Goal: Task Accomplishment & Management: Complete application form

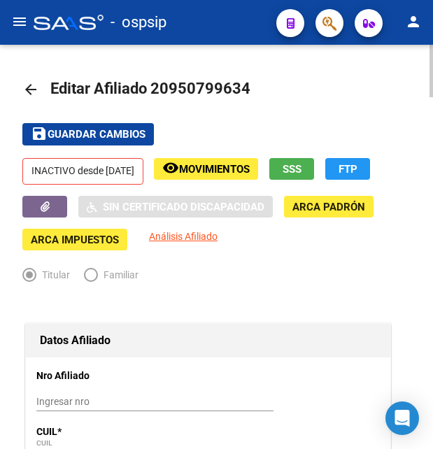
scroll to position [280, 0]
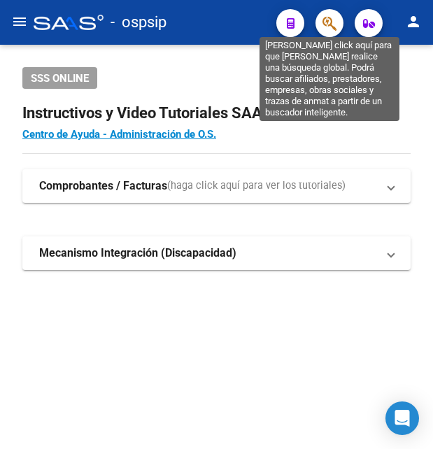
click at [335, 22] on icon "button" at bounding box center [330, 23] width 14 height 16
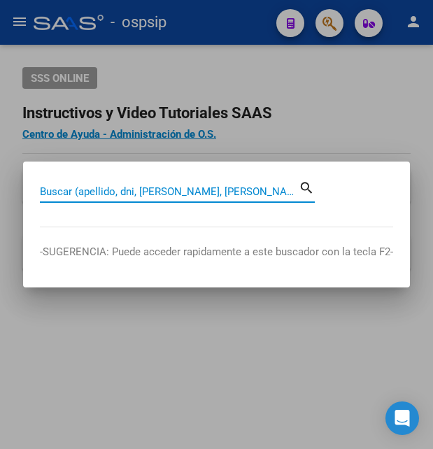
paste input "24912885"
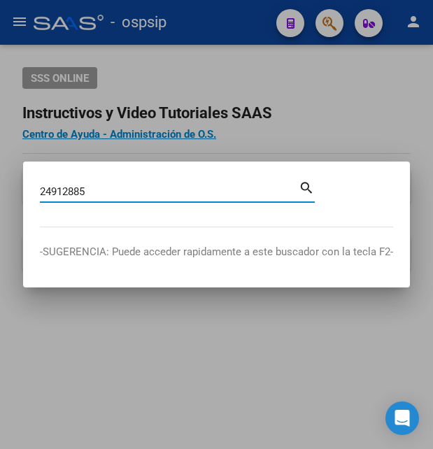
type input "24912885"
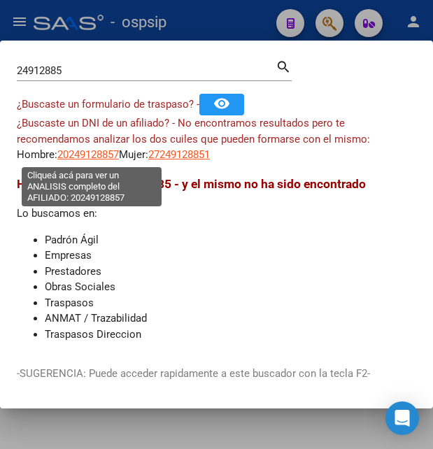
click at [98, 160] on span "20249128857" at bounding box center [88, 154] width 62 height 13
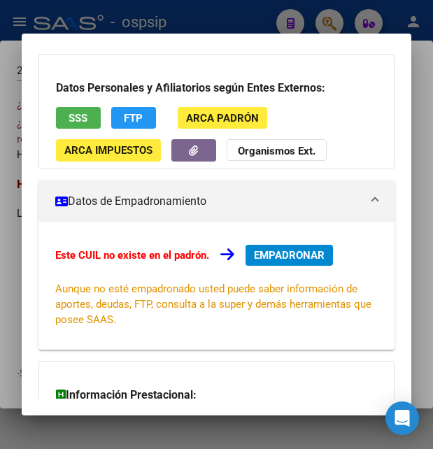
scroll to position [76, 0]
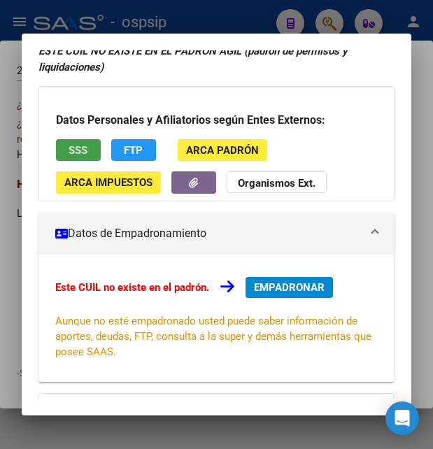
click at [83, 147] on span "SSS" at bounding box center [78, 150] width 19 height 13
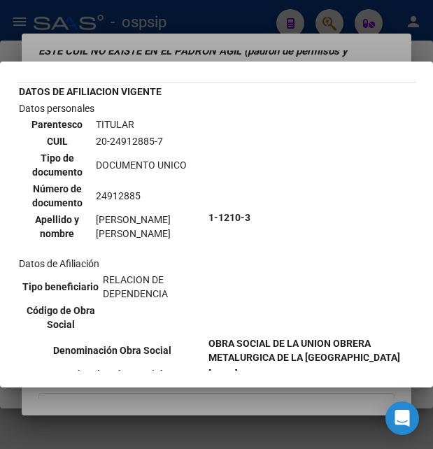
click at [263, 49] on div at bounding box center [216, 224] width 433 height 449
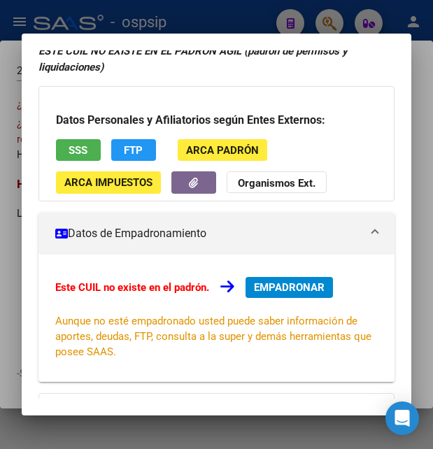
click at [81, 154] on span "SSS" at bounding box center [78, 150] width 19 height 13
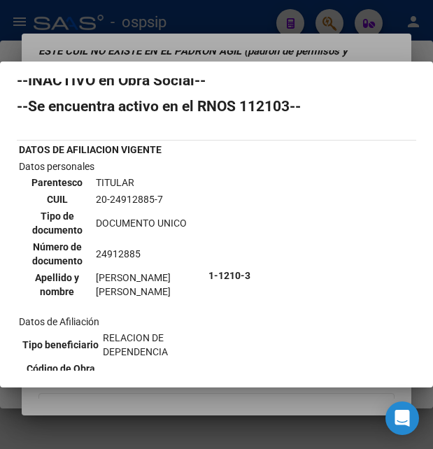
scroll to position [0, 0]
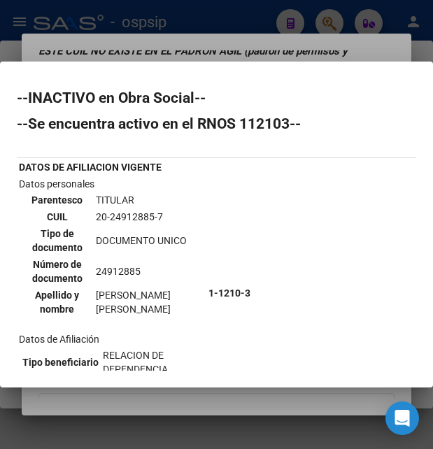
click at [246, 33] on div at bounding box center [216, 224] width 433 height 449
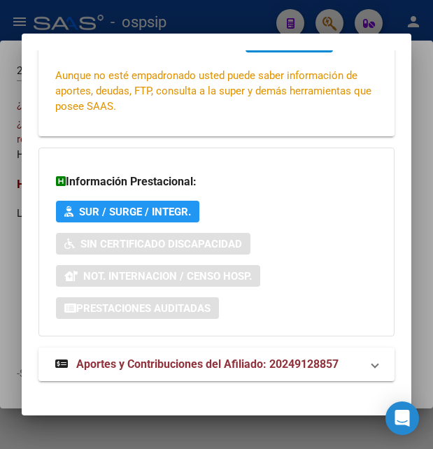
scroll to position [335, 0]
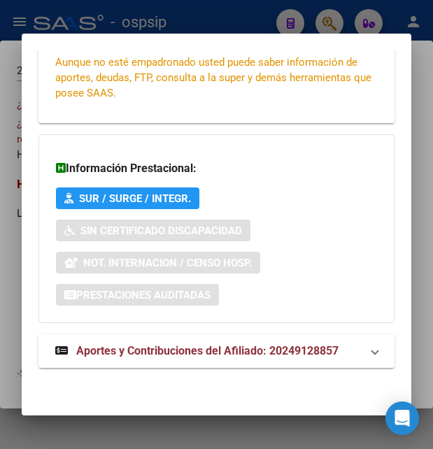
click at [207, 349] on span "Aportes y Contribuciones del Afiliado: 20249128857" at bounding box center [207, 350] width 263 height 13
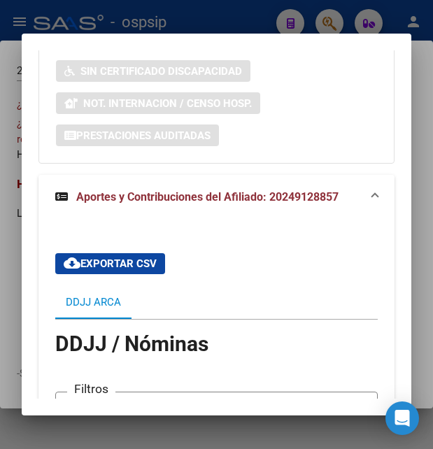
scroll to position [493, 0]
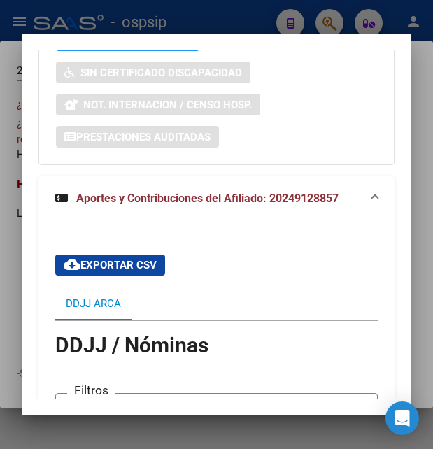
click at [248, 17] on div at bounding box center [216, 224] width 433 height 449
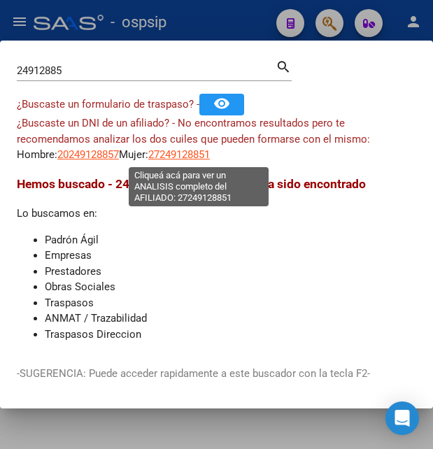
click at [206, 156] on span "27249128851" at bounding box center [179, 154] width 62 height 13
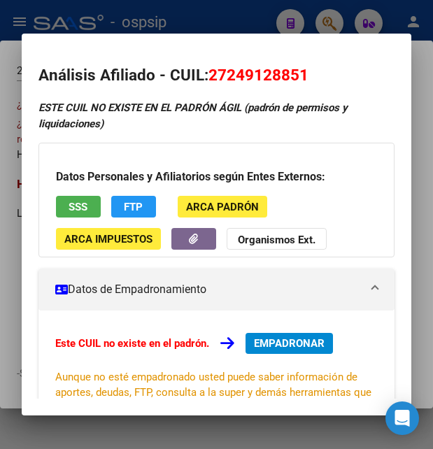
click at [205, 20] on div at bounding box center [216, 224] width 433 height 449
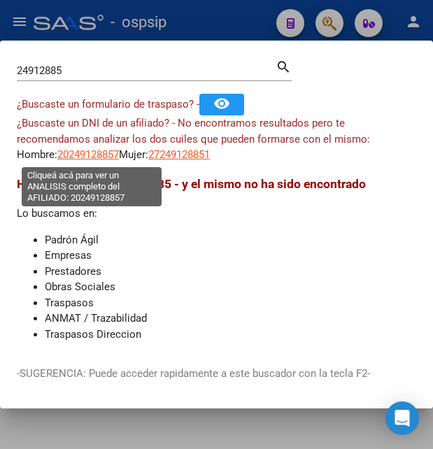
click at [106, 154] on span "20249128857" at bounding box center [88, 154] width 62 height 13
type textarea "20249128857"
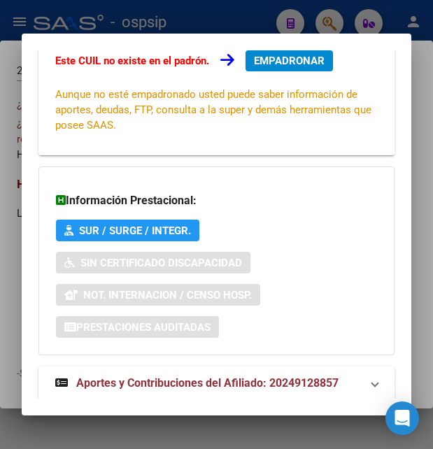
scroll to position [335, 0]
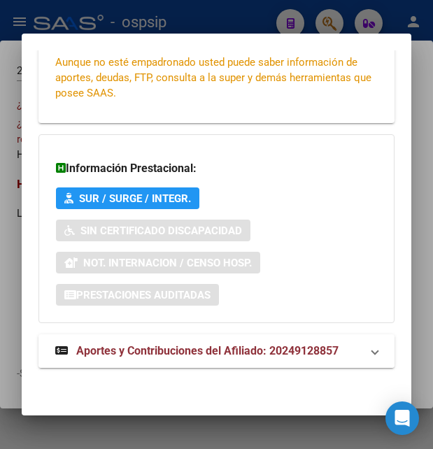
click at [183, 353] on span "Aportes y Contribuciones del Afiliado: 20249128857" at bounding box center [207, 350] width 263 height 13
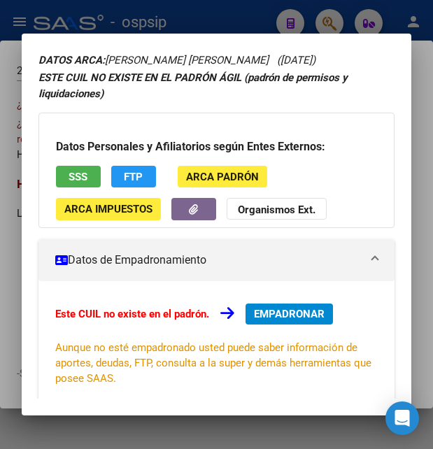
scroll to position [0, 0]
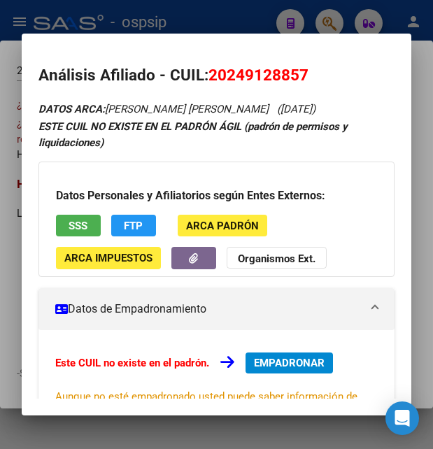
drag, startPoint x: 208, startPoint y: 73, endPoint x: 322, endPoint y: 72, distance: 114.1
click at [322, 72] on h2 "Análisis Afiliado - CUIL: 20249128857" at bounding box center [217, 76] width 356 height 24
copy h2 "Análisis Afiliado - CUIL: 20249128857"
click at [251, 24] on div at bounding box center [216, 224] width 433 height 449
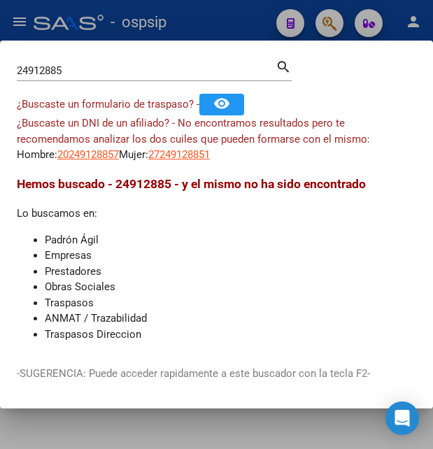
click at [251, 24] on div at bounding box center [216, 224] width 433 height 449
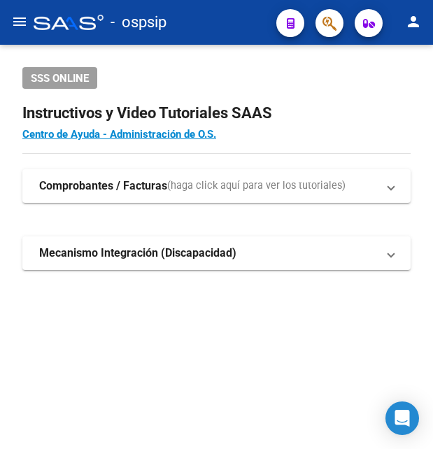
click at [251, 24] on div "- ospsip" at bounding box center [150, 22] width 232 height 31
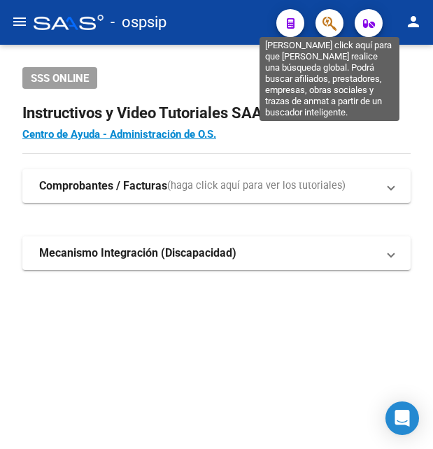
click at [327, 27] on icon "button" at bounding box center [330, 23] width 14 height 16
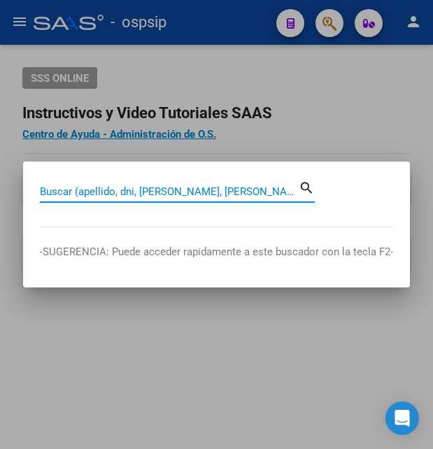
click at [62, 192] on input "Buscar (apellido, dni, [PERSON_NAME], [PERSON_NAME], cuit, obra social)" at bounding box center [169, 192] width 259 height 13
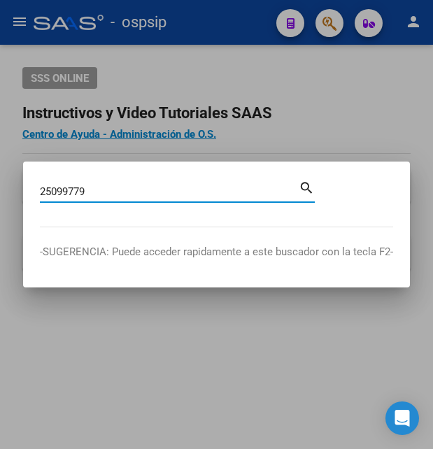
type input "25099779"
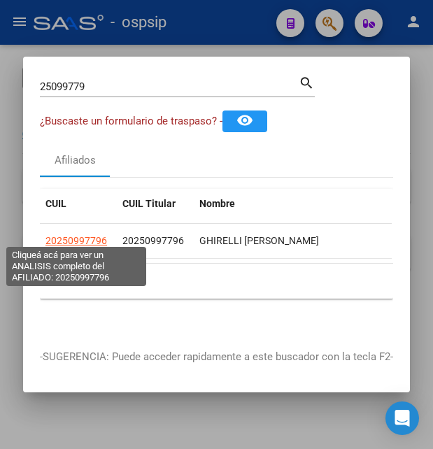
click at [92, 237] on span "20250997796" at bounding box center [77, 240] width 62 height 11
type textarea "20250997796"
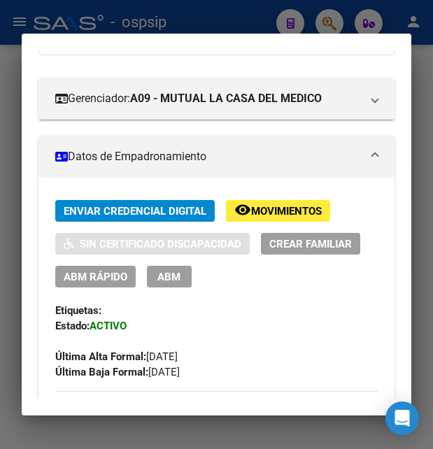
scroll to position [227, 0]
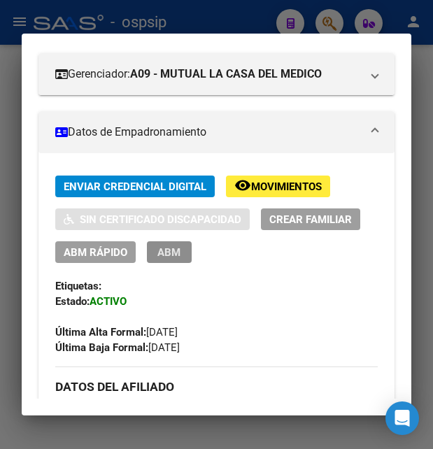
click at [171, 249] on span "ABM" at bounding box center [169, 252] width 23 height 13
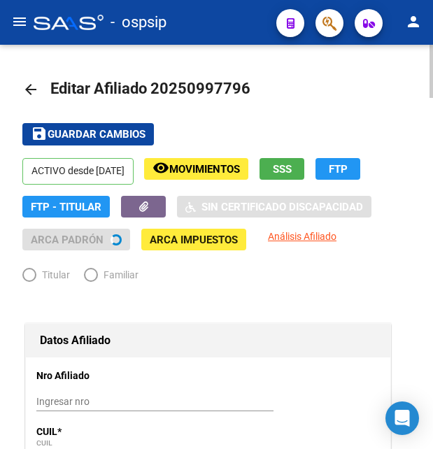
radio input "true"
type input "30-71648948-1"
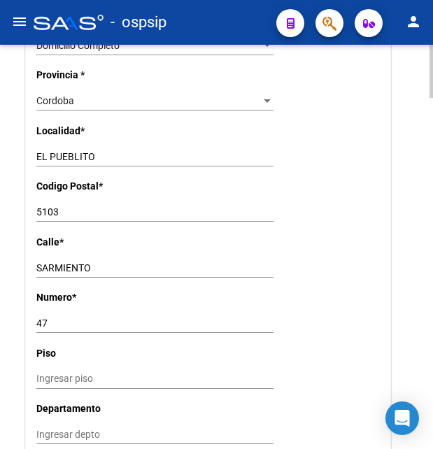
scroll to position [1214, 0]
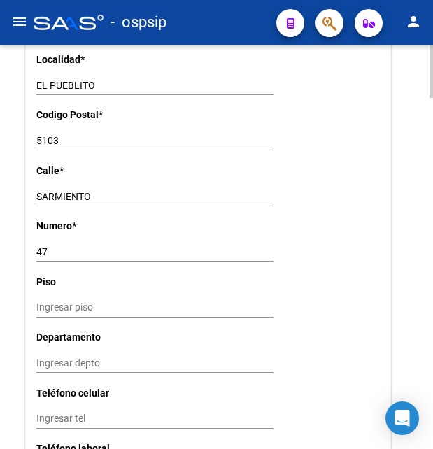
click at [104, 191] on input "SARMIENTO" at bounding box center [154, 197] width 237 height 12
type input "S"
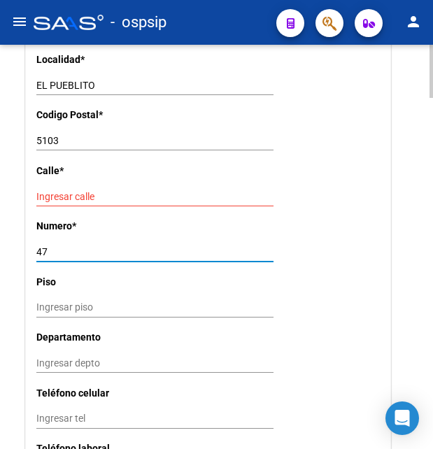
click at [57, 246] on input "47" at bounding box center [154, 252] width 237 height 12
type input "4"
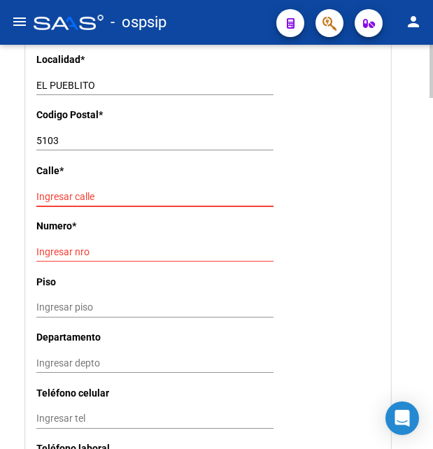
click at [88, 191] on input "Ingresar calle" at bounding box center [154, 197] width 237 height 12
type input "414"
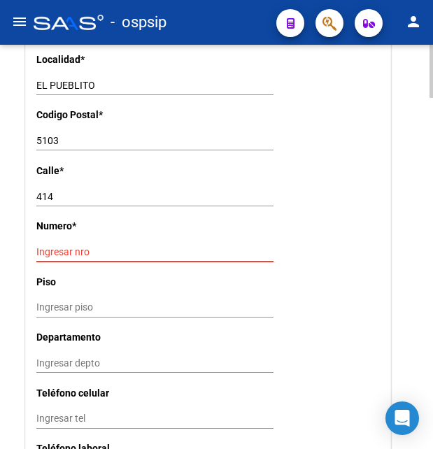
click at [76, 246] on input "Ingresar nro" at bounding box center [154, 252] width 237 height 12
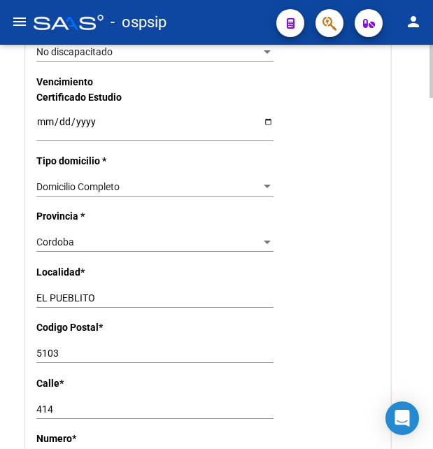
scroll to position [1000, 0]
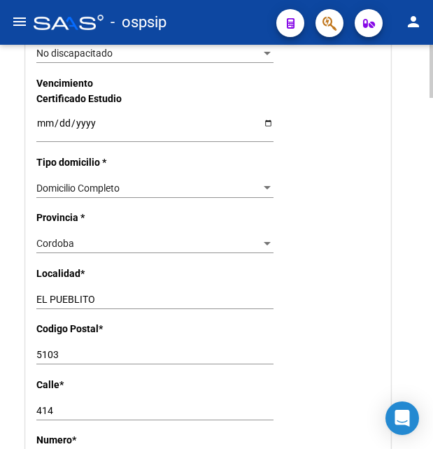
type input "359"
click at [262, 238] on div at bounding box center [267, 243] width 13 height 11
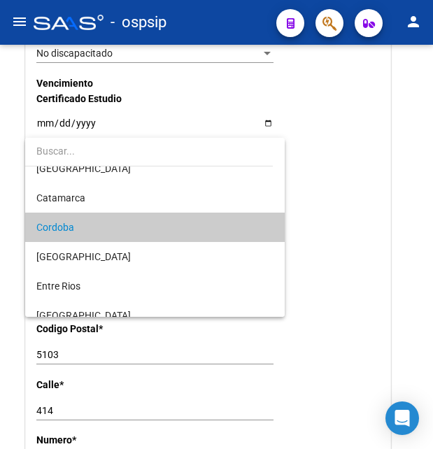
scroll to position [0, 0]
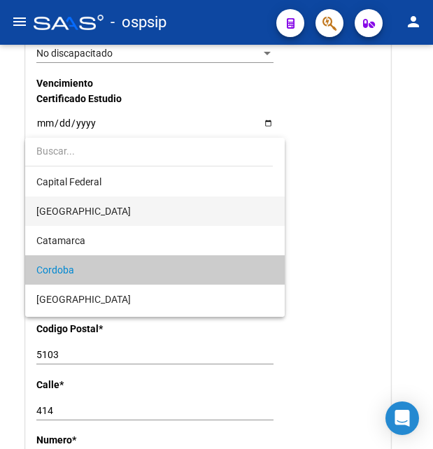
click at [102, 218] on span "[GEOGRAPHIC_DATA]" at bounding box center [154, 211] width 237 height 29
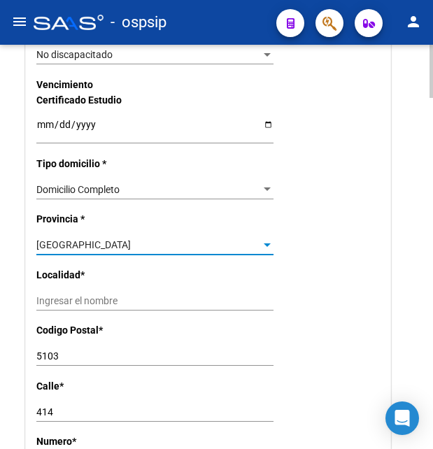
scroll to position [1000, 0]
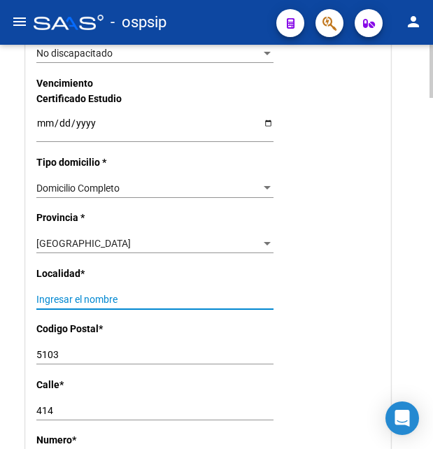
click at [62, 294] on input "Ingresar el nombre" at bounding box center [154, 300] width 237 height 12
type input "berazategui"
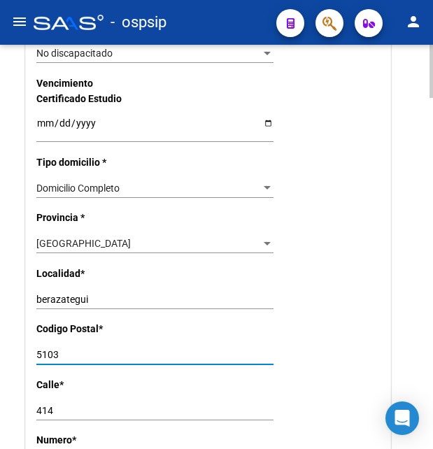
click at [50, 349] on input "5103" at bounding box center [154, 355] width 237 height 12
type input "1890"
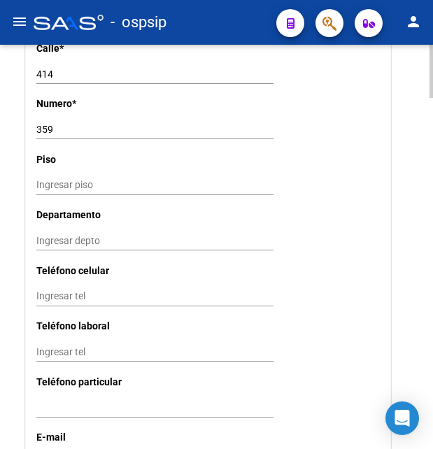
scroll to position [1357, 0]
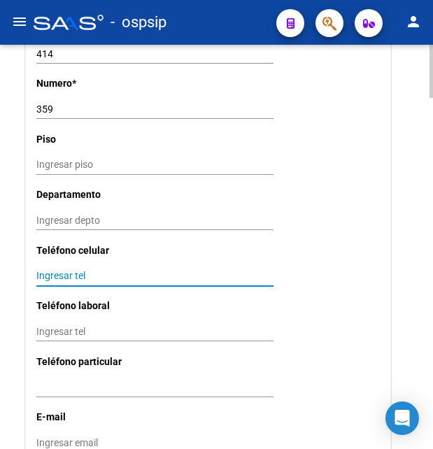
click at [76, 270] on input "Ingresar tel" at bounding box center [154, 276] width 237 height 12
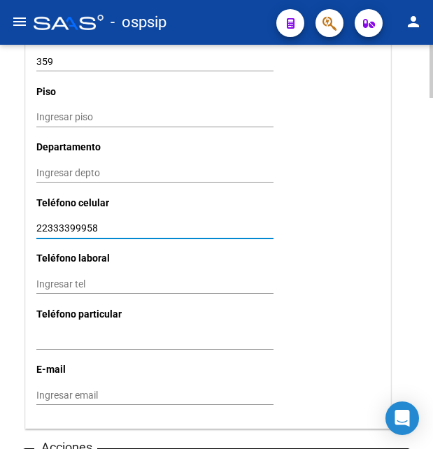
scroll to position [1499, 0]
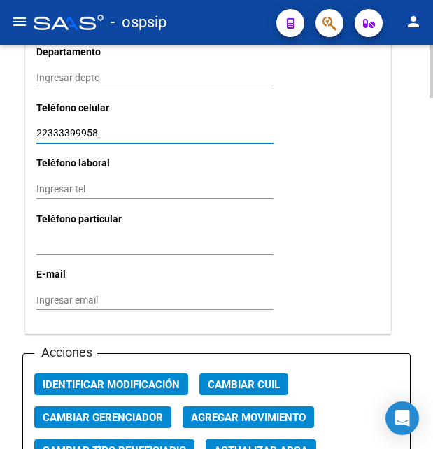
type input "22333399958"
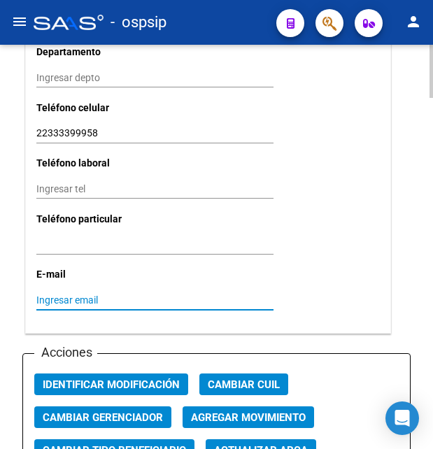
click at [72, 295] on input "Ingresar email" at bounding box center [154, 301] width 237 height 12
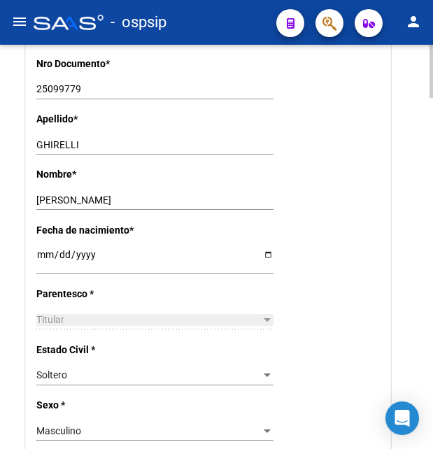
scroll to position [500, 0]
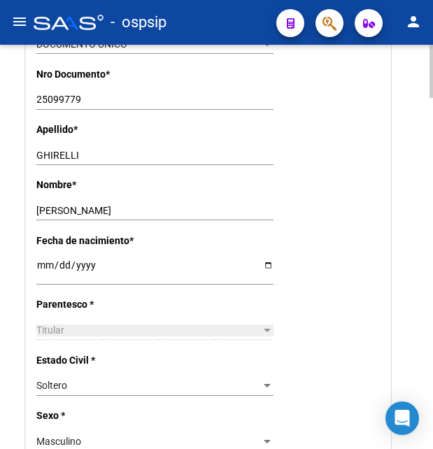
click at [60, 157] on input "GHIRELLI" at bounding box center [154, 156] width 237 height 12
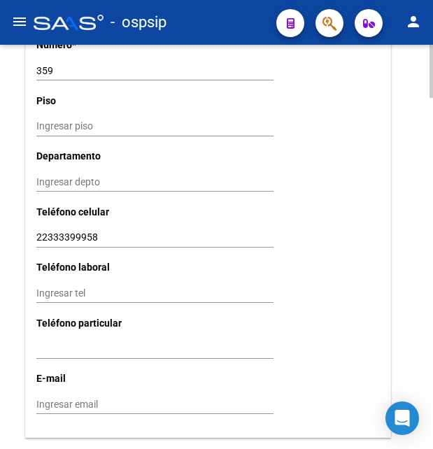
scroll to position [1499, 0]
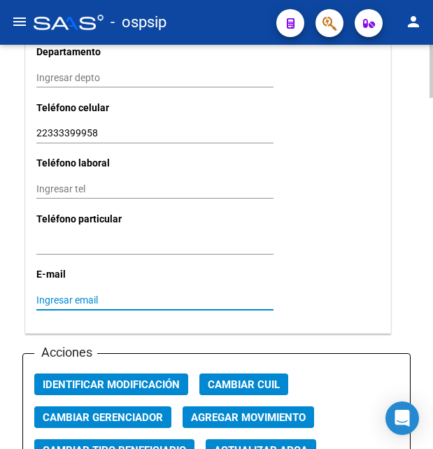
paste input "GHIRELLI"
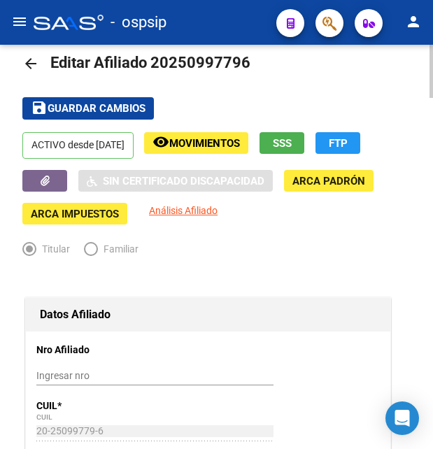
scroll to position [0, 0]
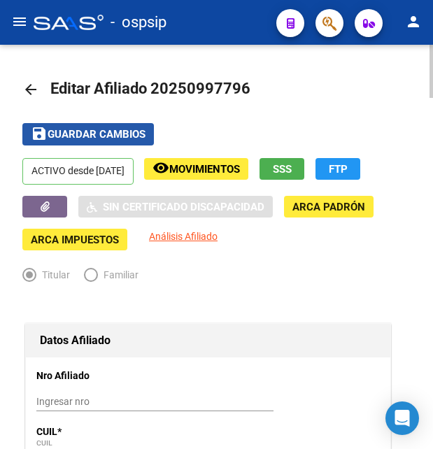
click at [129, 134] on span "Guardar cambios" at bounding box center [97, 135] width 98 height 13
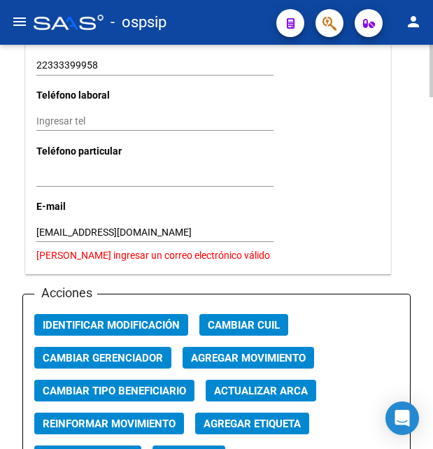
scroll to position [1571, 0]
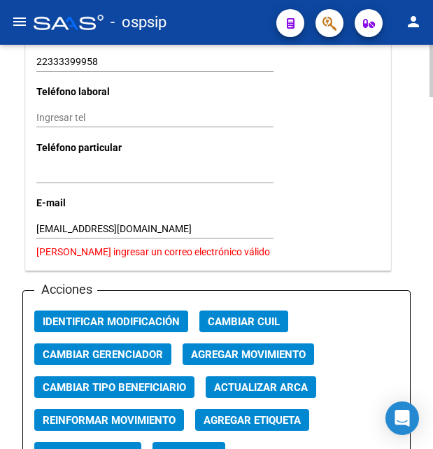
click at [64, 223] on input "GHIRELLImartinalberto@gmail.com" at bounding box center [154, 229] width 237 height 12
click at [67, 223] on input "GHIRELLImartinalberto@gmail.com" at bounding box center [154, 229] width 237 height 12
click at [77, 223] on input "GHIRELLImartinalberto@gmail.com" at bounding box center [154, 229] width 237 height 12
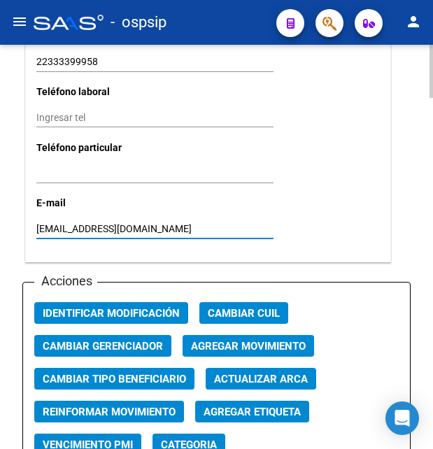
type input "ghirellimartinalberto@gmail.com"
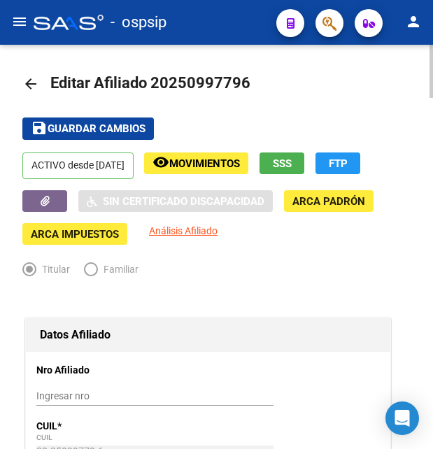
scroll to position [0, 0]
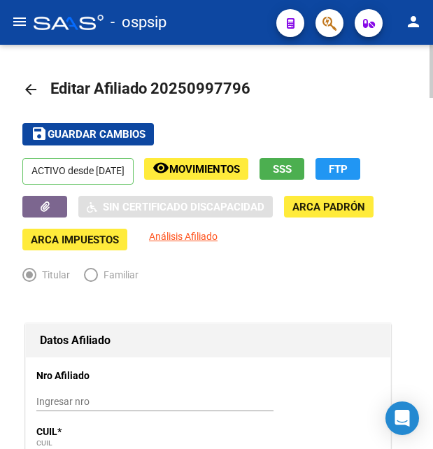
click at [108, 149] on mat-toolbar-row "save Guardar cambios" at bounding box center [216, 134] width 389 height 45
click at [107, 141] on button "save Guardar cambios" at bounding box center [88, 134] width 132 height 22
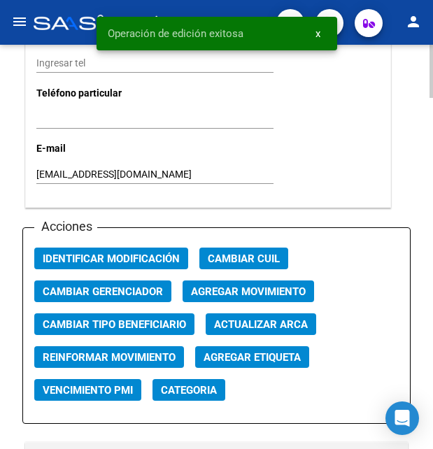
scroll to position [1642, 0]
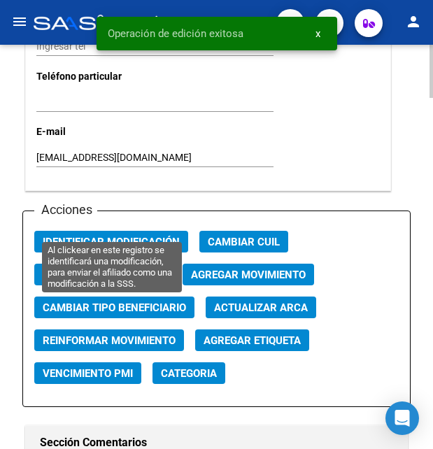
click at [134, 236] on span "Identificar Modificación" at bounding box center [111, 242] width 137 height 13
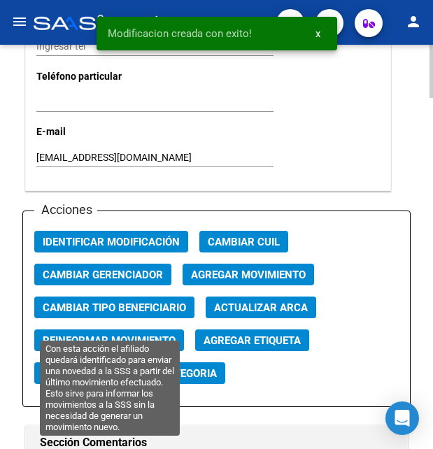
click at [127, 335] on span "Reinformar Movimiento" at bounding box center [109, 341] width 133 height 13
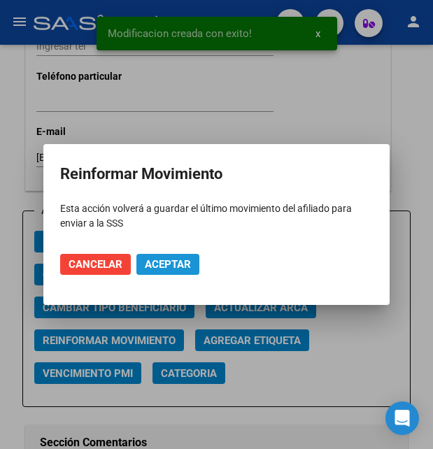
click at [162, 263] on span "Aceptar" at bounding box center [168, 264] width 46 height 13
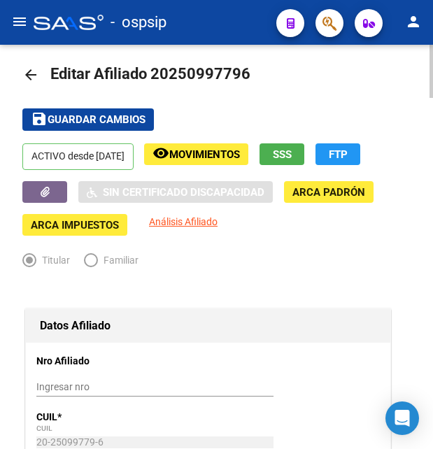
scroll to position [0, 0]
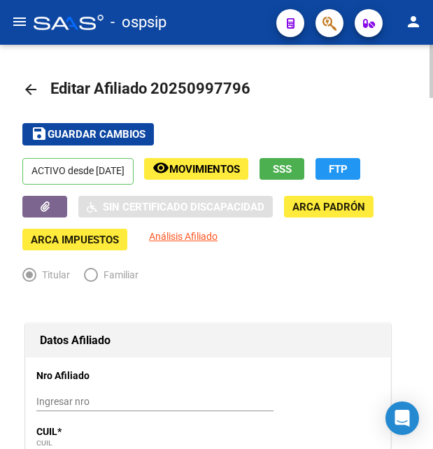
drag, startPoint x: 171, startPoint y: 90, endPoint x: 242, endPoint y: 82, distance: 71.2
click at [242, 82] on span "Editar Afiliado 20250997796" at bounding box center [150, 89] width 200 height 18
copy span "25099779"
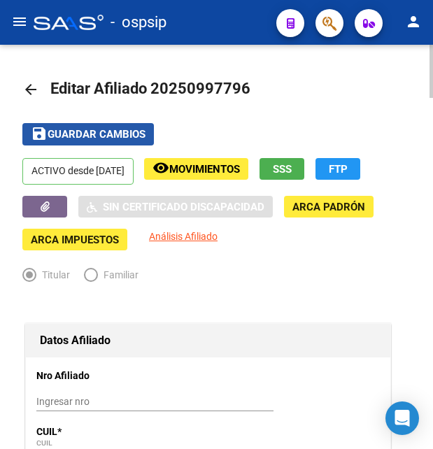
click at [78, 133] on span "Guardar cambios" at bounding box center [97, 135] width 98 height 13
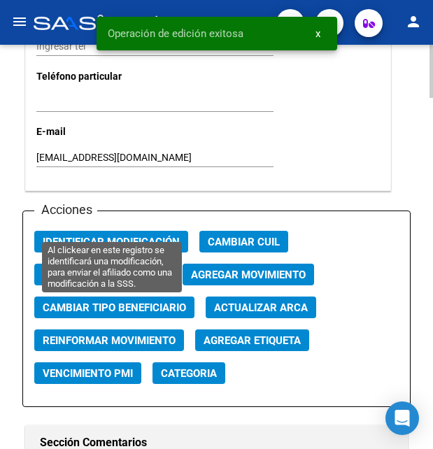
scroll to position [1714, 0]
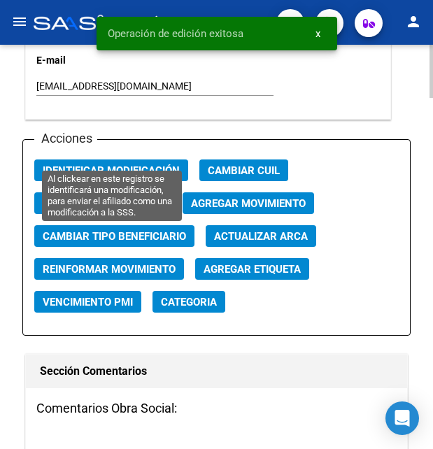
click at [127, 165] on span "Identificar Modificación" at bounding box center [111, 171] width 137 height 13
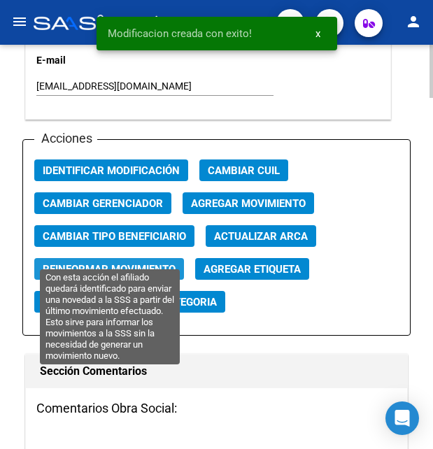
click at [120, 263] on span "Reinformar Movimiento" at bounding box center [109, 269] width 133 height 13
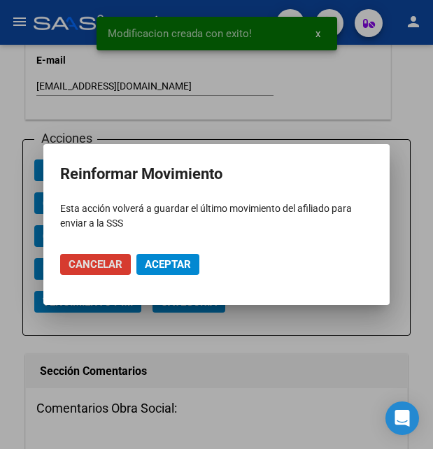
click at [156, 258] on span "Aceptar" at bounding box center [168, 264] width 46 height 13
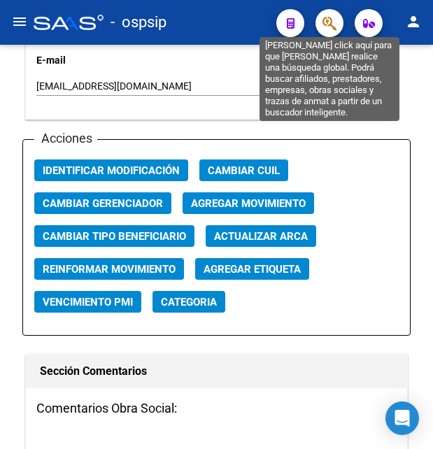
click at [330, 27] on icon "button" at bounding box center [330, 23] width 14 height 16
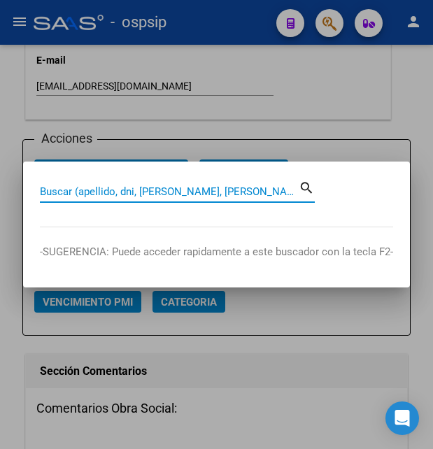
click at [134, 188] on input "Buscar (apellido, dni, [PERSON_NAME], [PERSON_NAME], cuit, obra social)" at bounding box center [169, 192] width 259 height 13
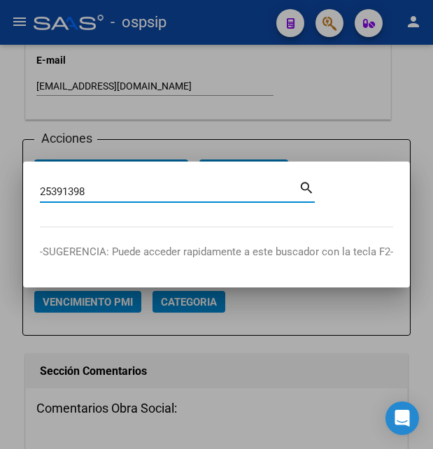
type input "25391398"
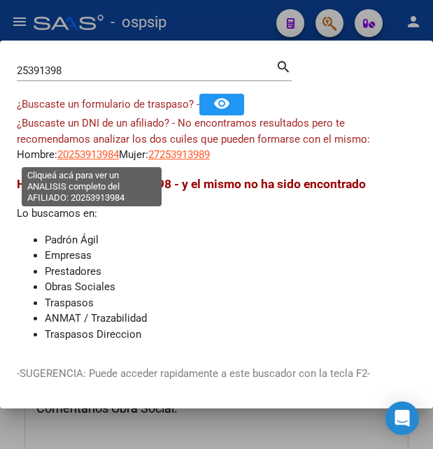
click at [90, 157] on span "20253913984" at bounding box center [88, 154] width 62 height 13
type textarea "20253913984"
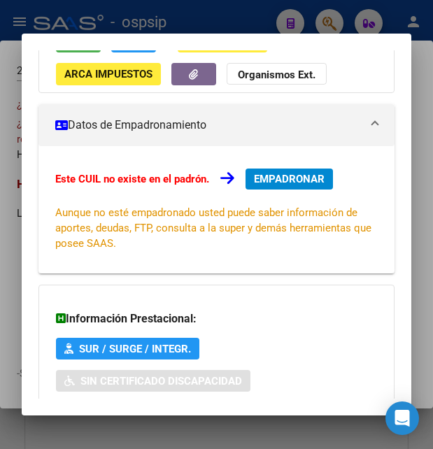
scroll to position [33, 0]
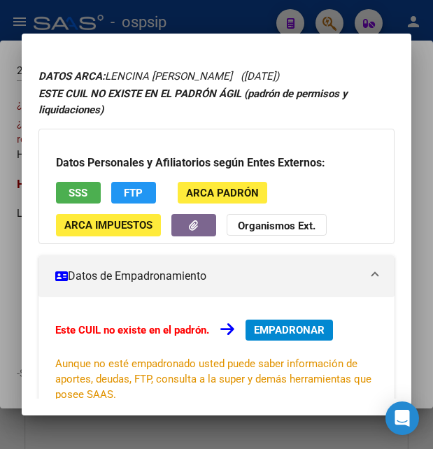
click at [71, 197] on span "SSS" at bounding box center [78, 193] width 19 height 13
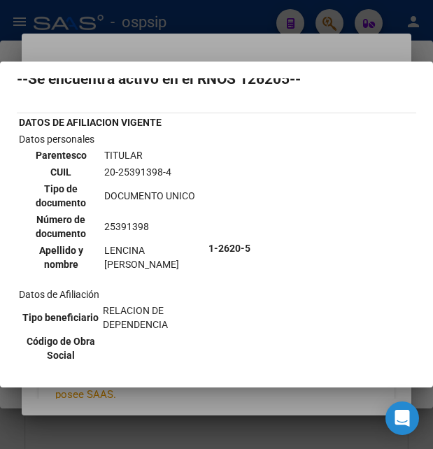
scroll to position [0, 0]
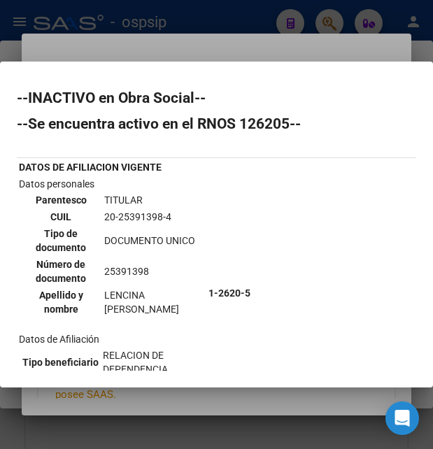
click at [260, 49] on div at bounding box center [216, 224] width 433 height 449
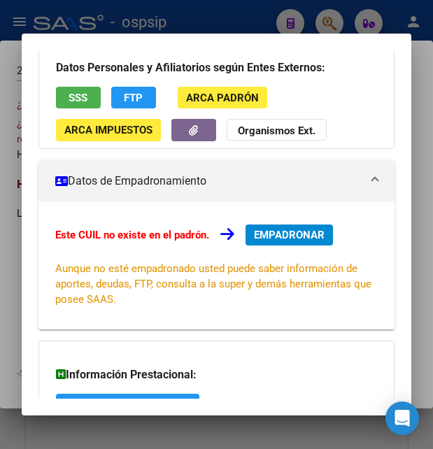
scroll to position [335, 0]
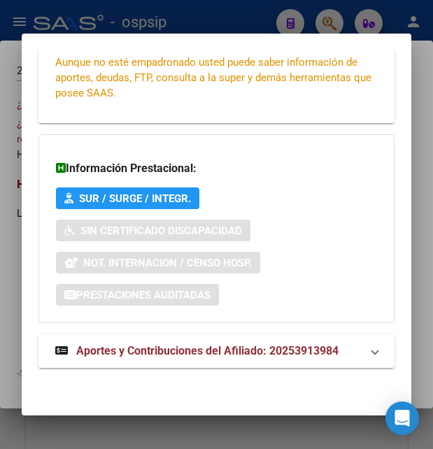
click at [170, 360] on mat-expansion-panel-header "Aportes y Contribuciones del Afiliado: 20253913984" at bounding box center [217, 352] width 356 height 34
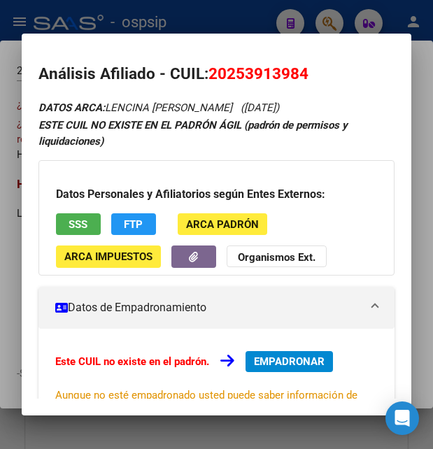
scroll to position [0, 0]
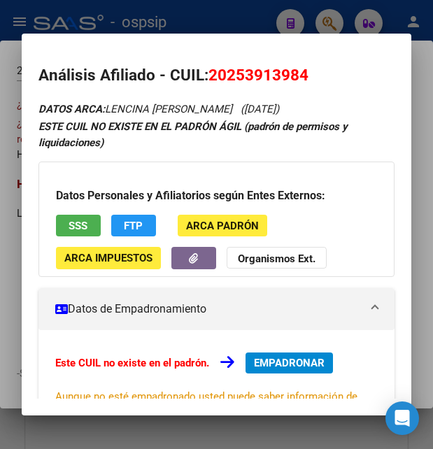
click at [186, 23] on div at bounding box center [216, 224] width 433 height 449
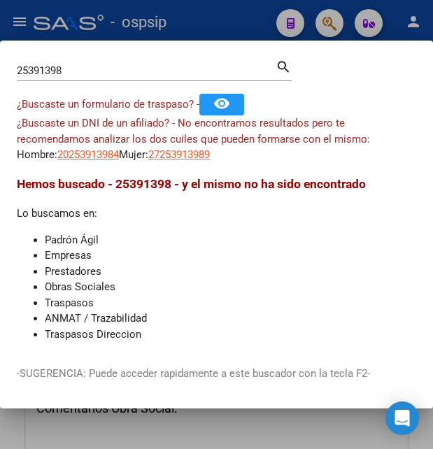
click at [186, 23] on div at bounding box center [216, 224] width 433 height 449
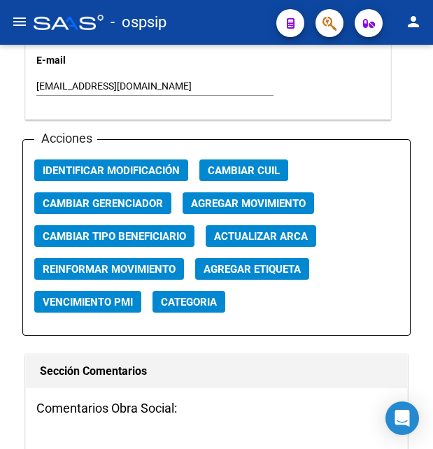
click at [237, 25] on div "- ospsip" at bounding box center [150, 22] width 232 height 31
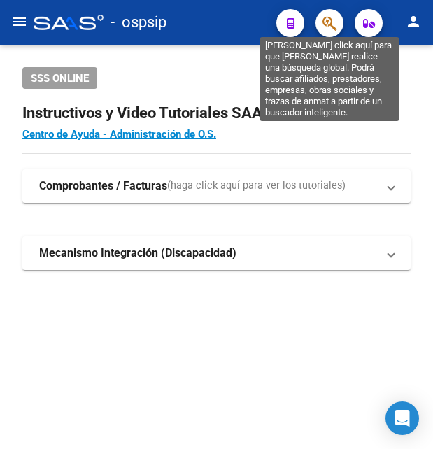
click at [333, 23] on icon "button" at bounding box center [330, 23] width 14 height 16
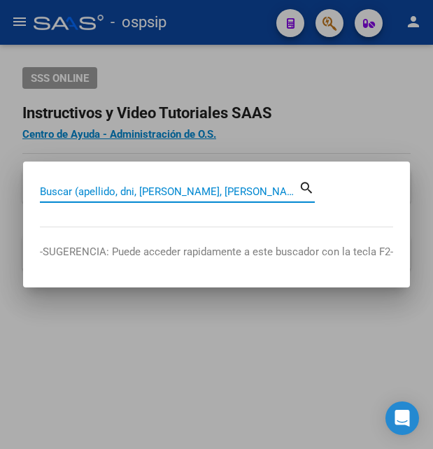
paste input "18361163"
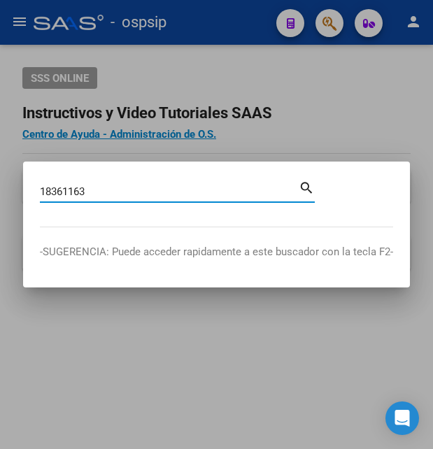
type input "18361163"
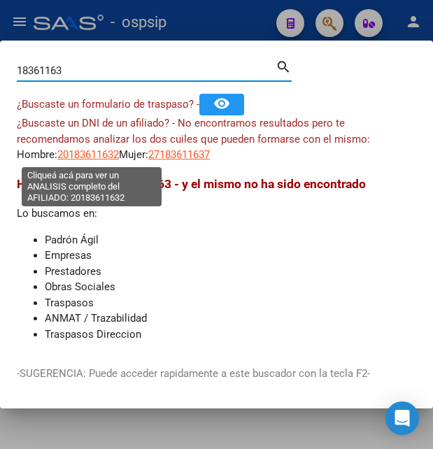
click at [96, 155] on span "20183611632" at bounding box center [88, 154] width 62 height 13
type textarea "20183611632"
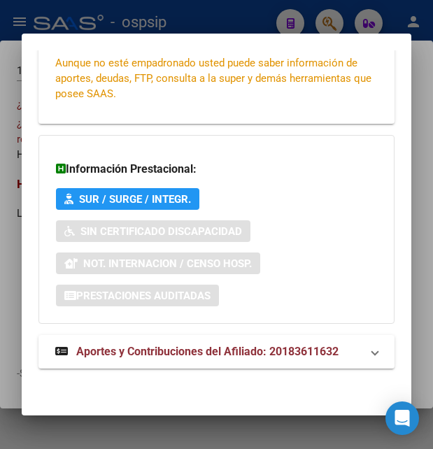
scroll to position [335, 0]
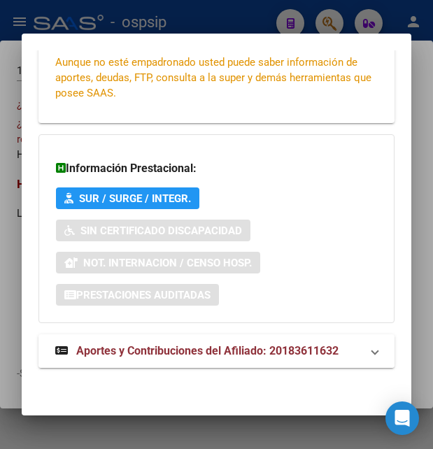
click at [145, 354] on span "Aportes y Contribuciones del Afiliado: 20183611632" at bounding box center [207, 350] width 263 height 13
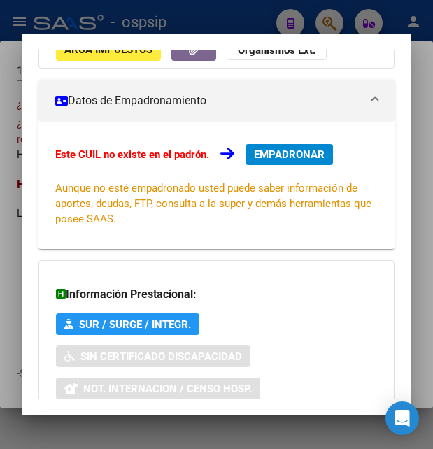
scroll to position [0, 0]
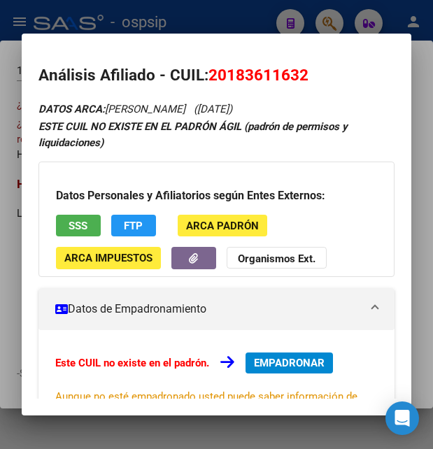
click at [69, 226] on button "SSS" at bounding box center [78, 226] width 45 height 22
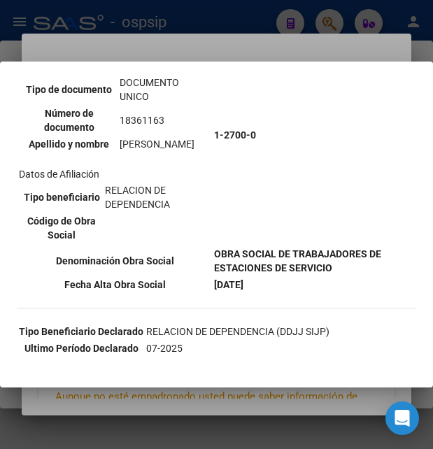
scroll to position [76, 0]
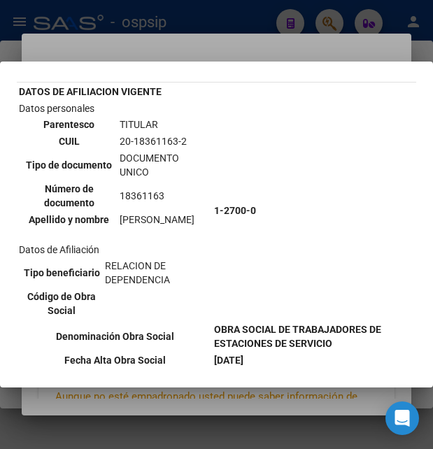
drag, startPoint x: 117, startPoint y: 139, endPoint x: 193, endPoint y: 137, distance: 76.3
click at [193, 137] on td "20-18361163-2" at bounding box center [164, 141] width 91 height 15
copy td "20-18361163-2"
click at [255, 51] on div at bounding box center [216, 224] width 433 height 449
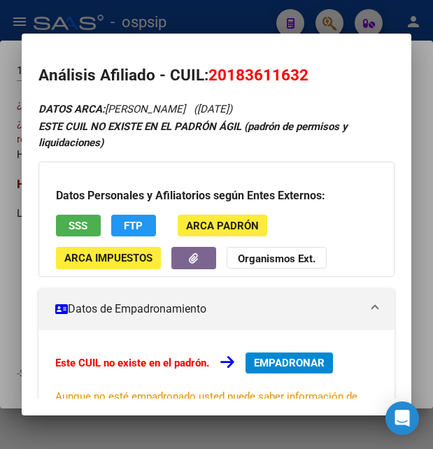
click at [249, 17] on div at bounding box center [216, 224] width 433 height 449
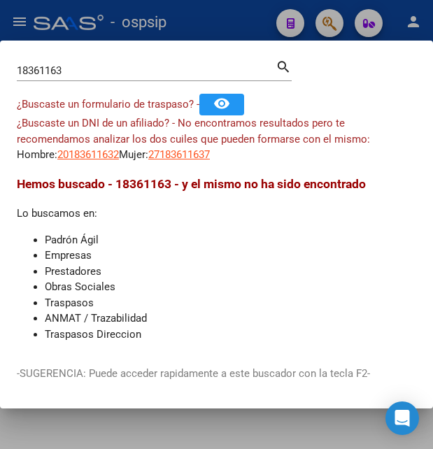
click at [249, 17] on div at bounding box center [216, 224] width 433 height 449
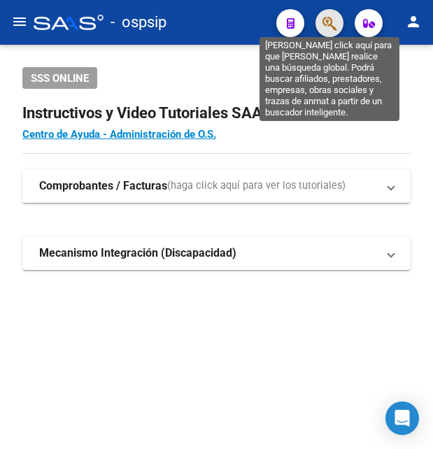
click at [326, 22] on icon "button" at bounding box center [330, 23] width 14 height 16
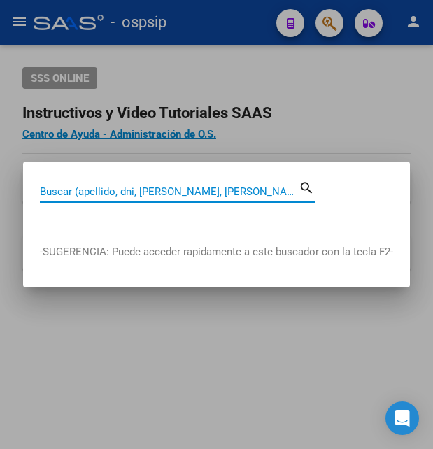
click at [146, 188] on input "Buscar (apellido, dni, [PERSON_NAME], [PERSON_NAME], cuit, obra social)" at bounding box center [169, 192] width 259 height 13
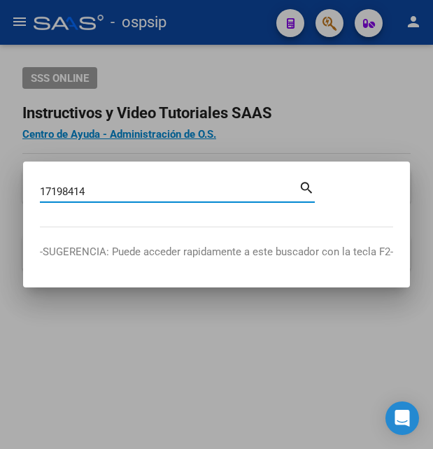
type input "17198414"
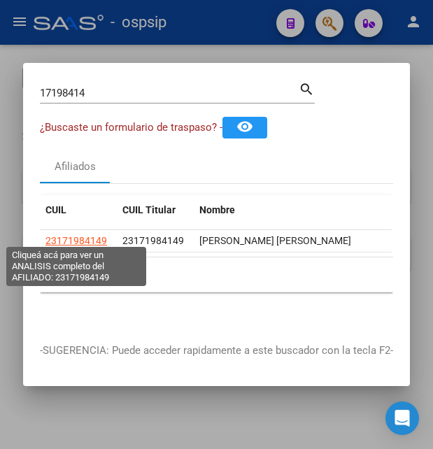
click at [62, 237] on span "23171984149" at bounding box center [77, 240] width 62 height 11
type textarea "23171984149"
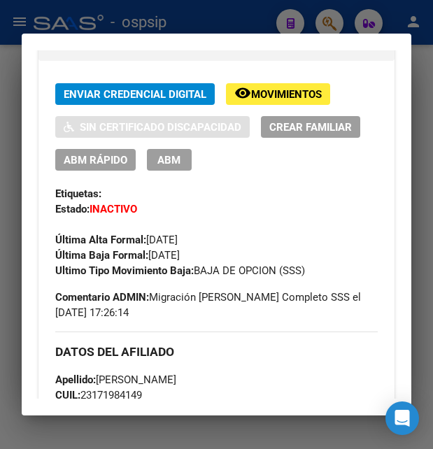
scroll to position [302, 0]
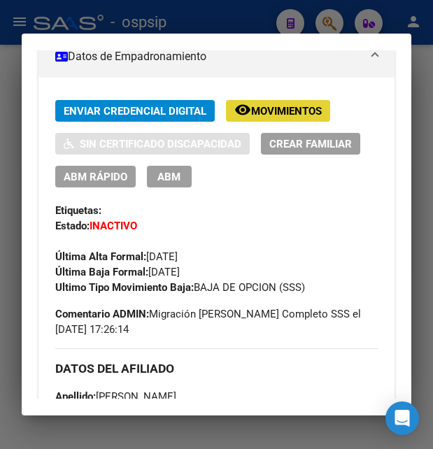
click at [271, 113] on span "Movimientos" at bounding box center [286, 111] width 71 height 13
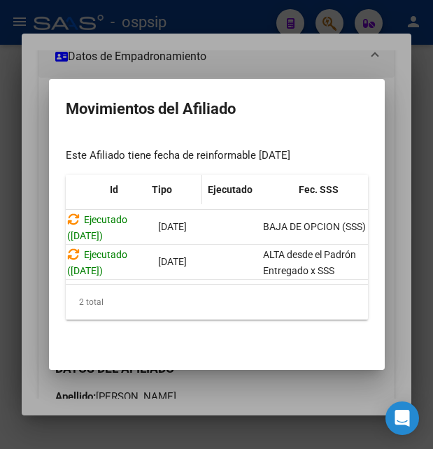
scroll to position [0, 18]
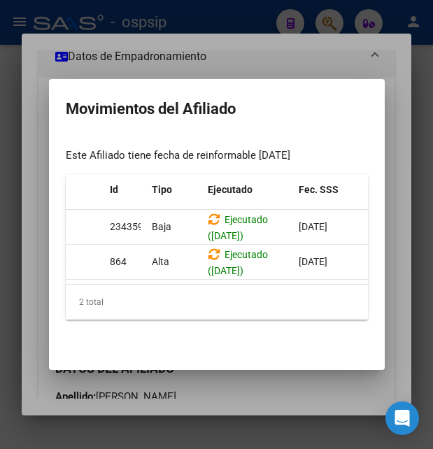
click at [284, 60] on div at bounding box center [216, 224] width 433 height 449
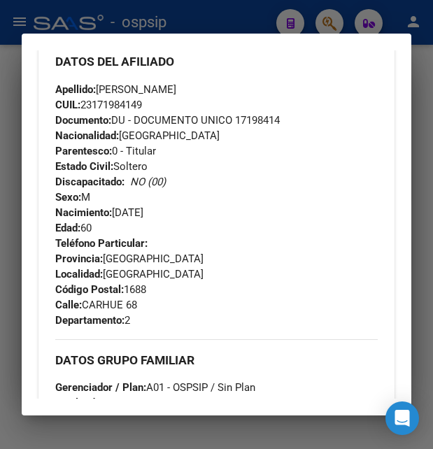
scroll to position [605, 0]
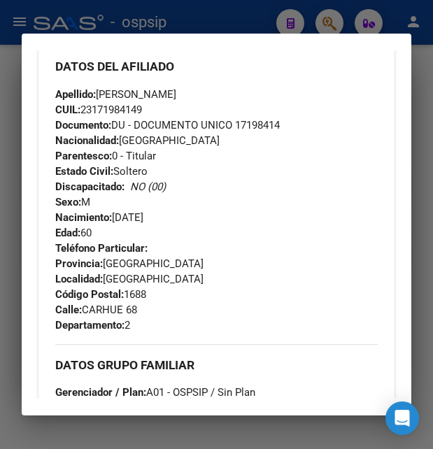
click at [256, 22] on div at bounding box center [216, 224] width 433 height 449
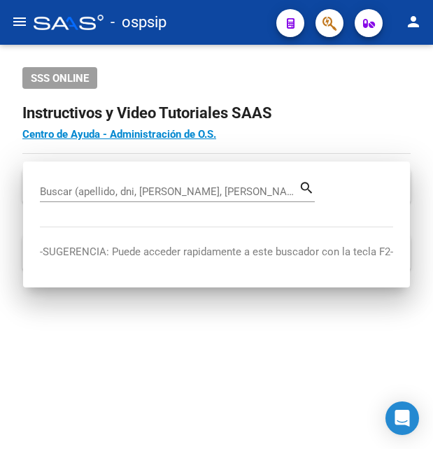
click at [256, 22] on div "- ospsip" at bounding box center [150, 22] width 232 height 31
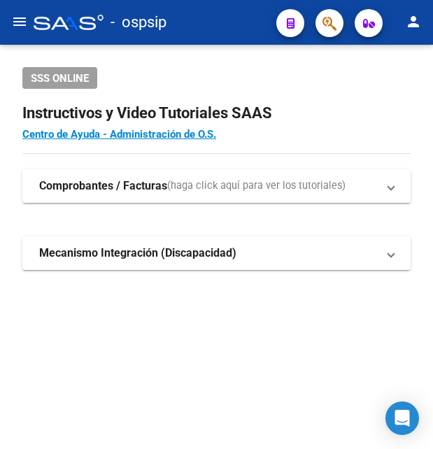
click at [256, 22] on div "- ospsip" at bounding box center [150, 22] width 232 height 31
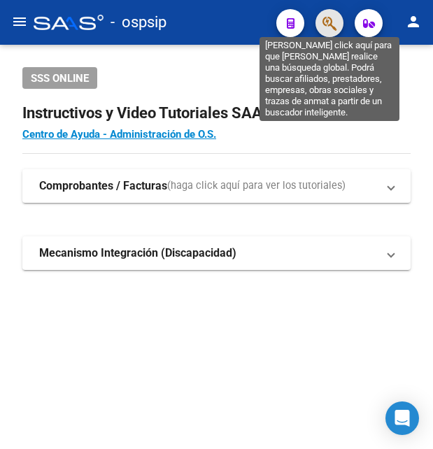
click at [328, 22] on icon "button" at bounding box center [330, 23] width 14 height 16
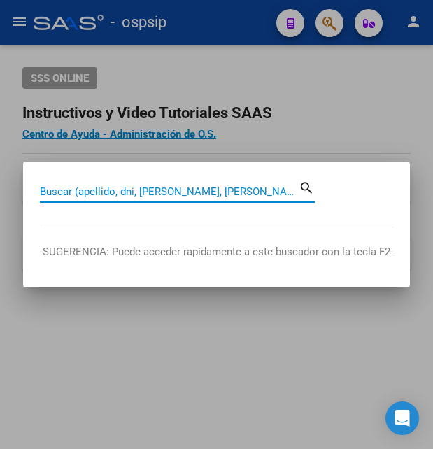
click at [130, 192] on input "Buscar (apellido, dni, [PERSON_NAME], [PERSON_NAME], cuit, obra social)" at bounding box center [169, 192] width 259 height 13
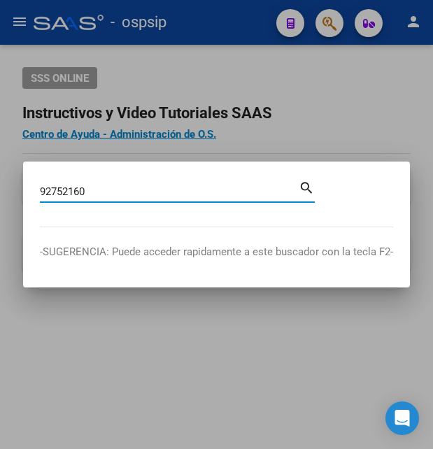
type input "92752160"
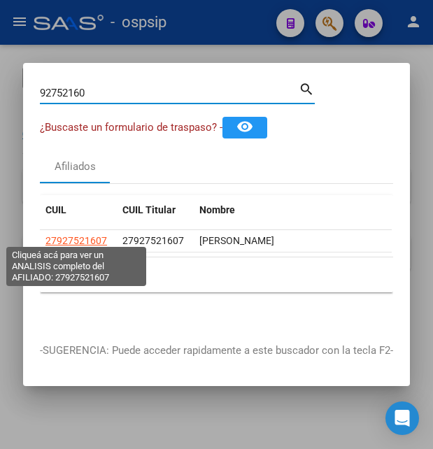
click at [95, 237] on span "27927521607" at bounding box center [77, 240] width 62 height 11
type textarea "27927521607"
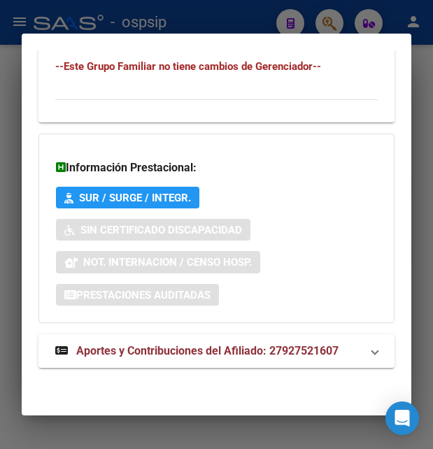
scroll to position [1082, 0]
click at [169, 347] on span "Aportes y Contribuciones del Afiliado: 27927521607" at bounding box center [207, 350] width 263 height 13
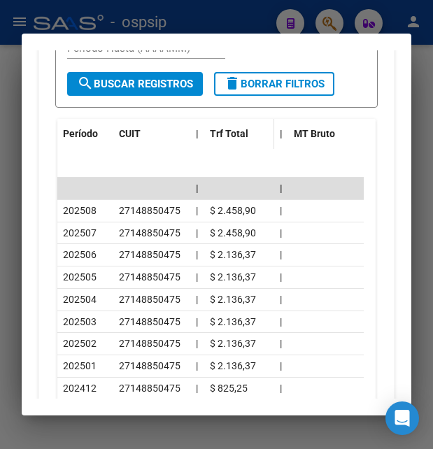
scroll to position [1467, 0]
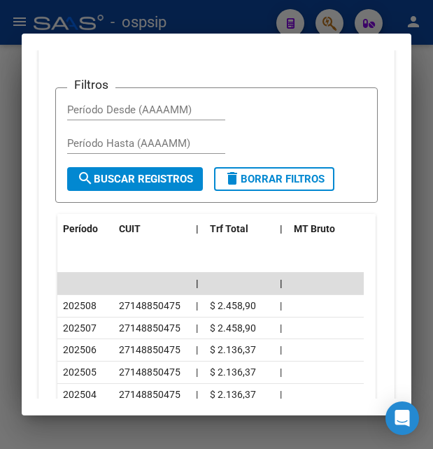
click at [356, 48] on button "button" at bounding box center [365, 31] width 25 height 34
click at [290, 39] on div "Transferencias ARCA" at bounding box center [282, 30] width 99 height 15
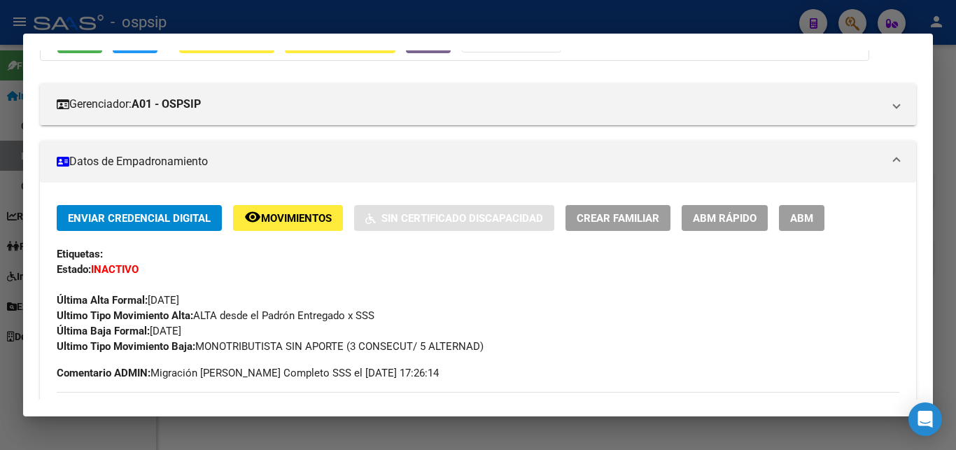
scroll to position [227, 0]
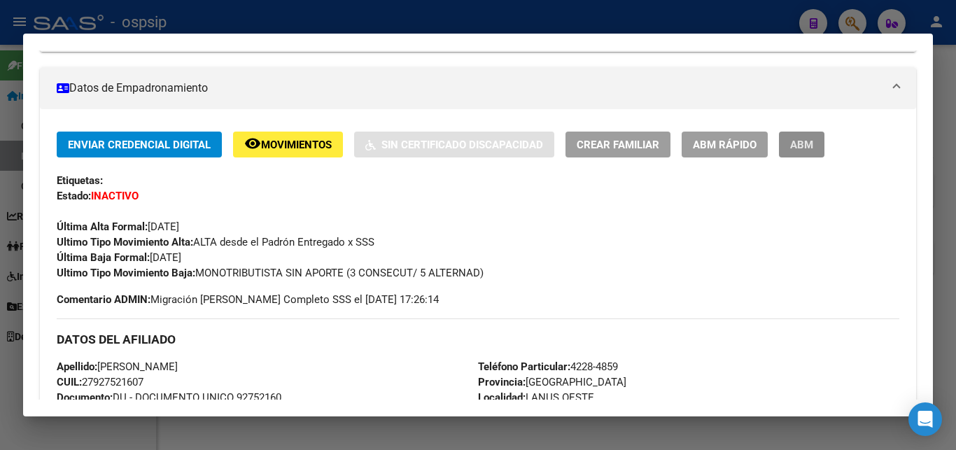
click at [433, 147] on span "ABM" at bounding box center [801, 145] width 23 height 13
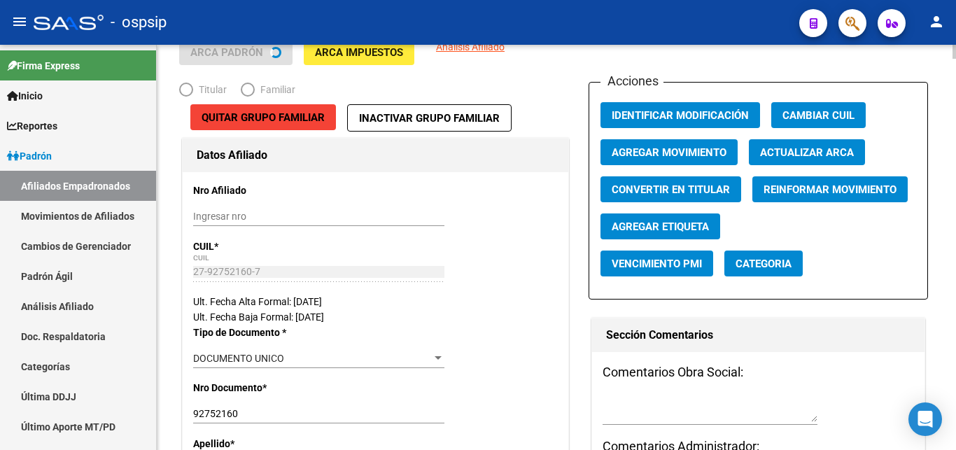
radio input "true"
type input "27-92752160-7"
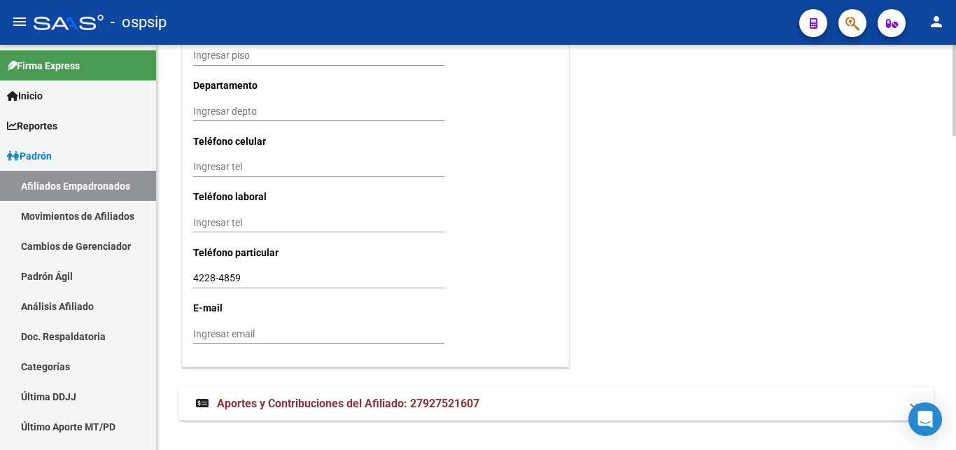
scroll to position [1396, 0]
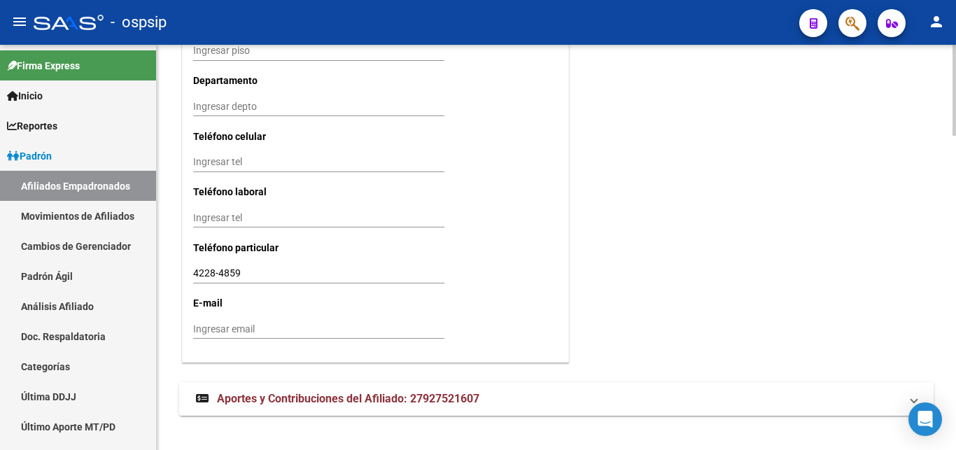
click at [419, 392] on span "Aportes y Contribuciones del Afiliado: 27927521607" at bounding box center [348, 398] width 263 height 13
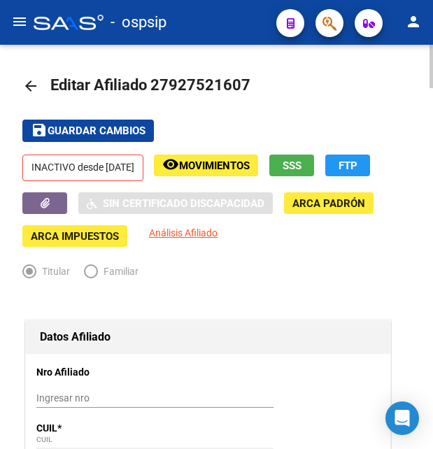
scroll to position [0, 0]
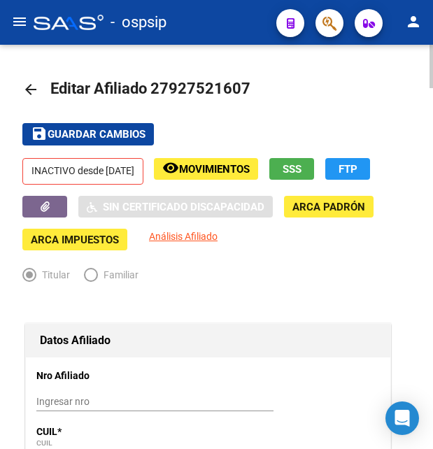
click at [172, 88] on span "Editar Afiliado 27927521607" at bounding box center [150, 89] width 200 height 18
drag, startPoint x: 152, startPoint y: 86, endPoint x: 253, endPoint y: 92, distance: 101.0
click at [253, 92] on h1 "Editar Afiliado 27927521607" at bounding box center [152, 90] width 204 height 28
copy h1 "27927521607"
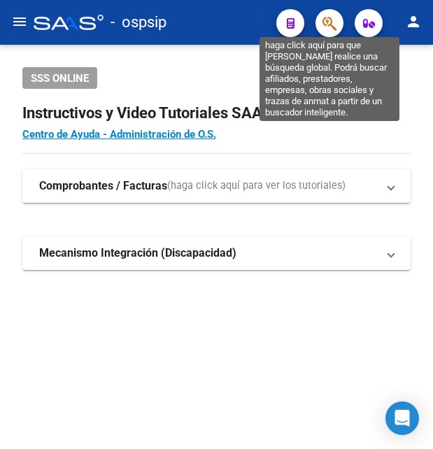
click at [323, 25] on icon "button" at bounding box center [330, 23] width 14 height 16
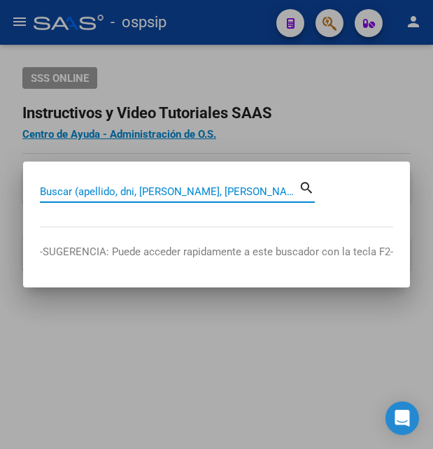
click at [118, 191] on input "Buscar (apellido, dni, [PERSON_NAME], [PERSON_NAME], cuit, obra social)" at bounding box center [169, 192] width 259 height 13
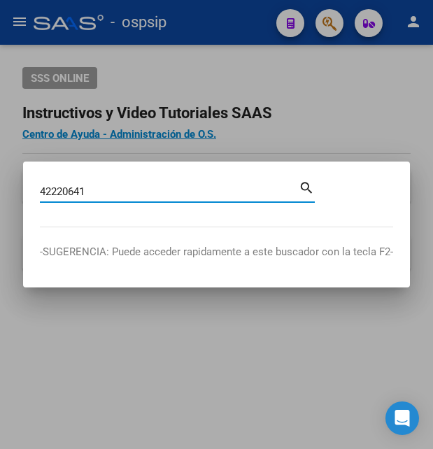
type input "42220641"
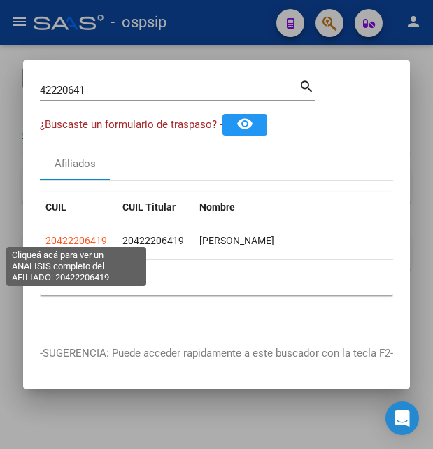
click at [94, 237] on span "20422206419" at bounding box center [77, 240] width 62 height 11
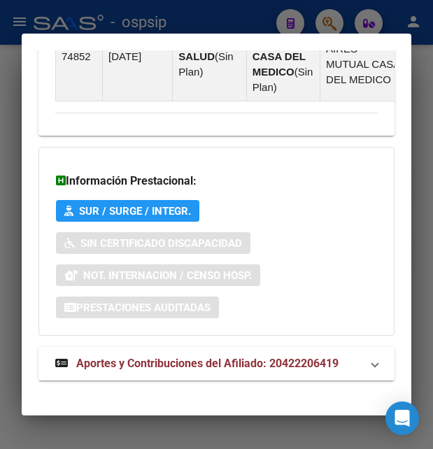
scroll to position [1290, 0]
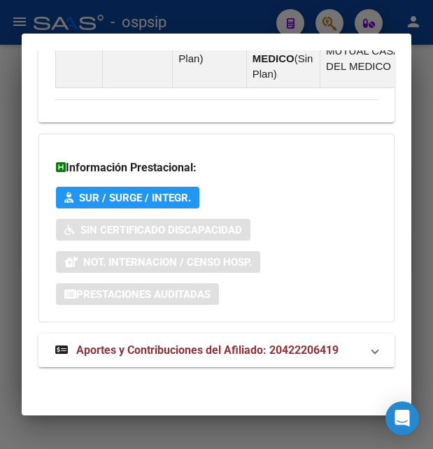
click at [201, 353] on span "Aportes y Contribuciones del Afiliado: 20422206419" at bounding box center [207, 350] width 263 height 13
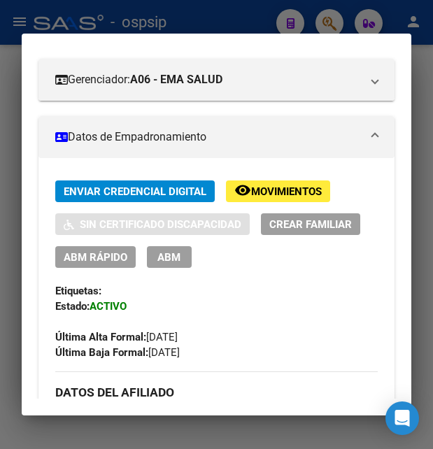
scroll to position [137, 0]
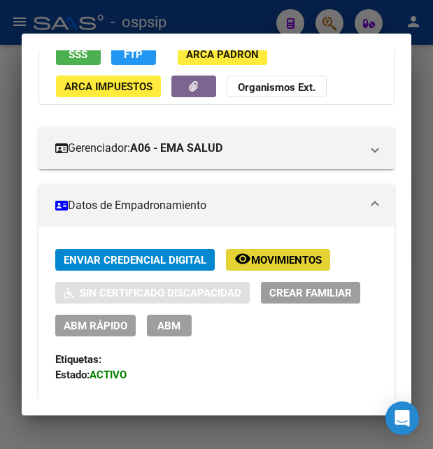
click at [281, 267] on span "Movimientos" at bounding box center [286, 260] width 71 height 13
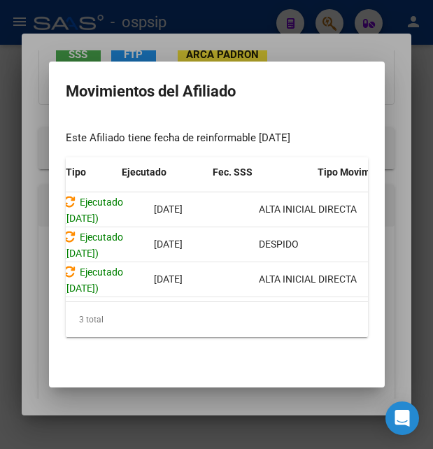
scroll to position [0, 0]
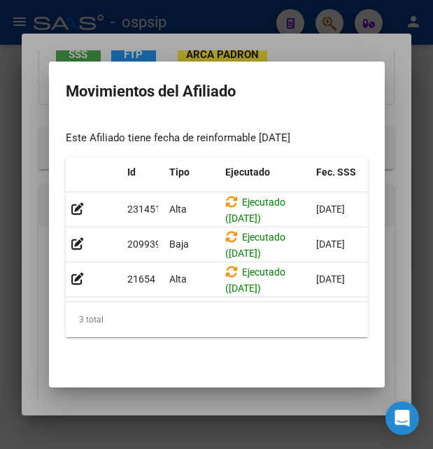
click at [215, 43] on div at bounding box center [216, 224] width 433 height 449
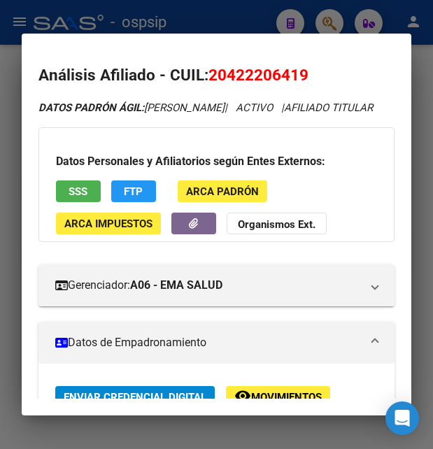
drag, startPoint x: 224, startPoint y: 74, endPoint x: 313, endPoint y: 71, distance: 89.0
click at [313, 71] on h2 "Análisis Afiliado - CUIL: 20422206419" at bounding box center [217, 76] width 356 height 24
copy h2 "20422206419"
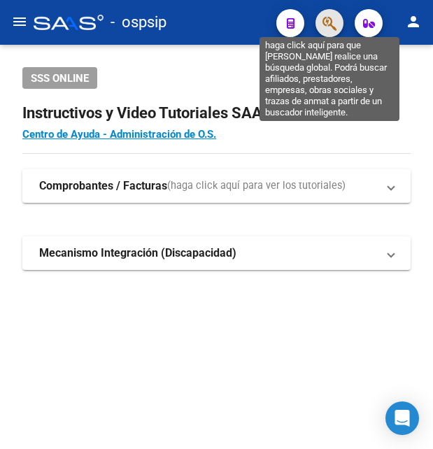
click at [328, 24] on icon "button" at bounding box center [330, 23] width 14 height 16
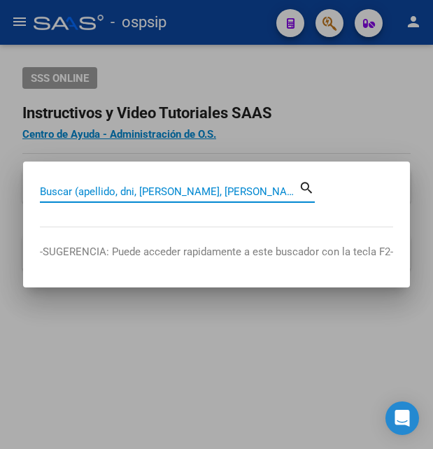
click at [113, 191] on input "Buscar (apellido, dni, [PERSON_NAME], [PERSON_NAME], cuit, obra social)" at bounding box center [169, 192] width 259 height 13
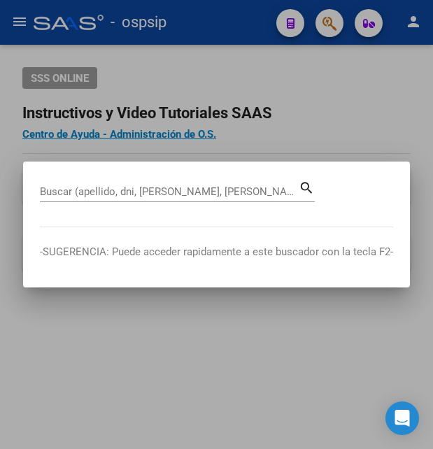
click at [113, 186] on div "Buscar (apellido, dni, [PERSON_NAME], [PERSON_NAME], cuit, obra social)" at bounding box center [169, 191] width 259 height 21
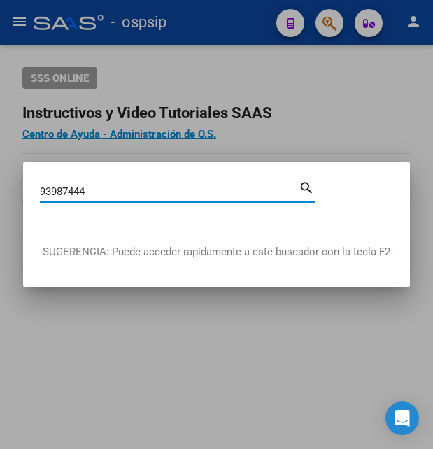
type input "93987444"
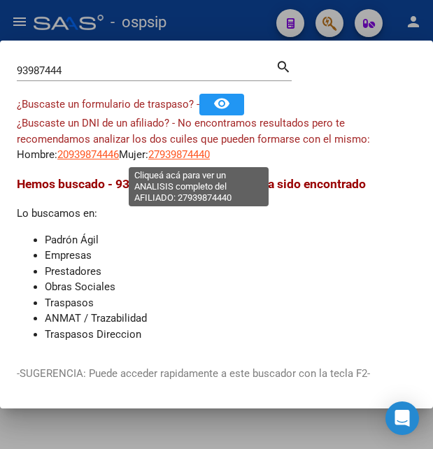
click at [195, 153] on span "27939874440" at bounding box center [179, 154] width 62 height 13
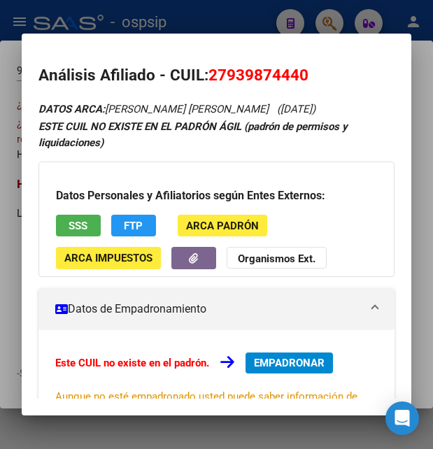
click at [96, 230] on button "SSS" at bounding box center [78, 226] width 45 height 22
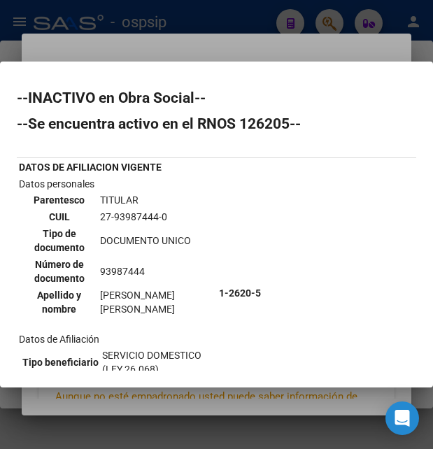
click at [114, 214] on td "27-93987444-0" at bounding box center [157, 216] width 116 height 15
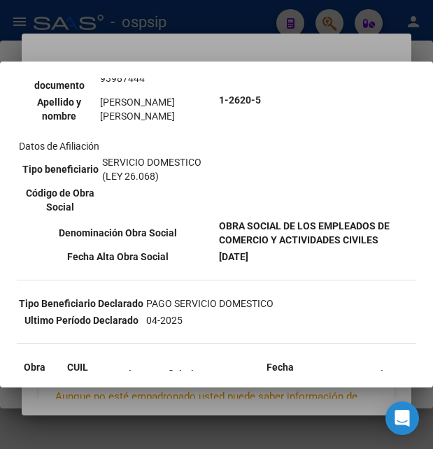
scroll to position [227, 0]
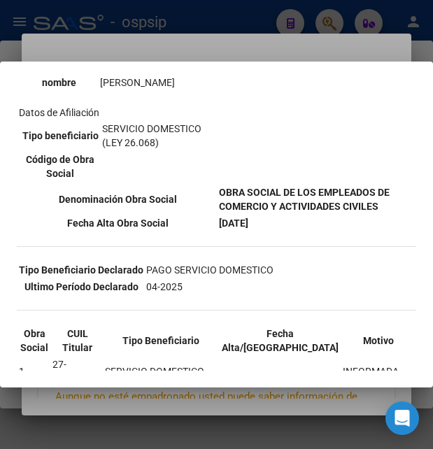
click at [258, 26] on div at bounding box center [216, 224] width 433 height 449
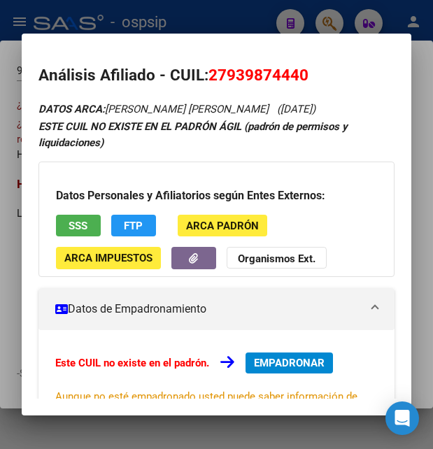
click at [258, 26] on div at bounding box center [216, 224] width 433 height 449
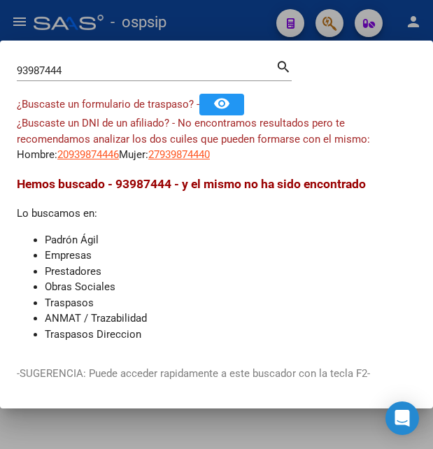
click at [258, 26] on div at bounding box center [216, 224] width 433 height 449
click at [258, 26] on div "- ospsip" at bounding box center [150, 22] width 232 height 31
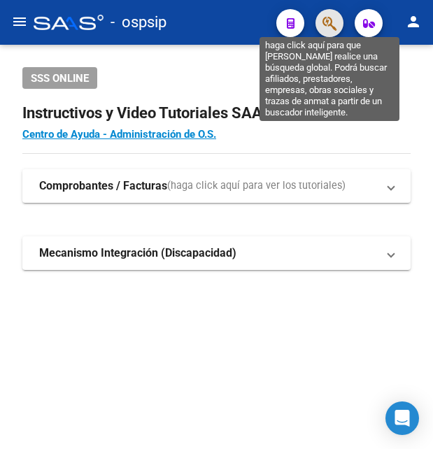
click at [330, 25] on icon "button" at bounding box center [330, 23] width 14 height 16
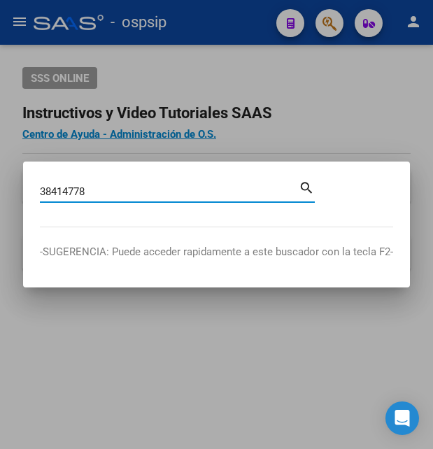
type input "38414778"
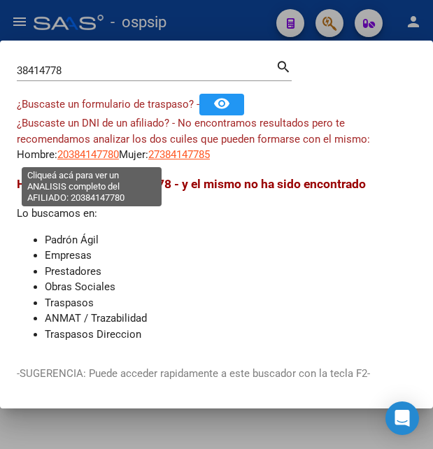
click at [88, 154] on span "20384147780" at bounding box center [88, 154] width 62 height 13
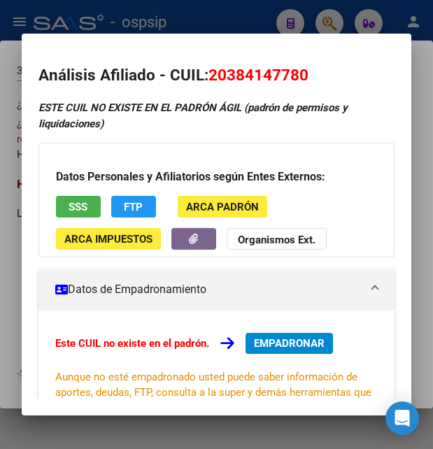
click at [169, 34] on div at bounding box center [216, 224] width 433 height 449
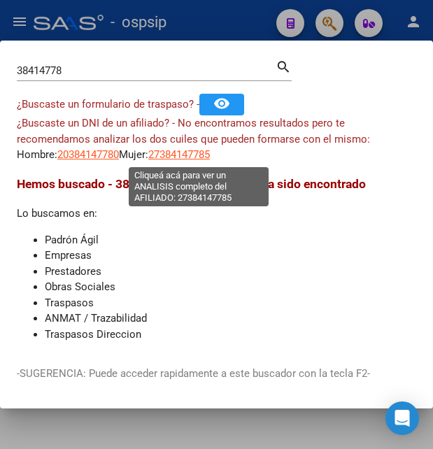
click at [190, 153] on span "27384147785" at bounding box center [179, 154] width 62 height 13
type textarea "27384147785"
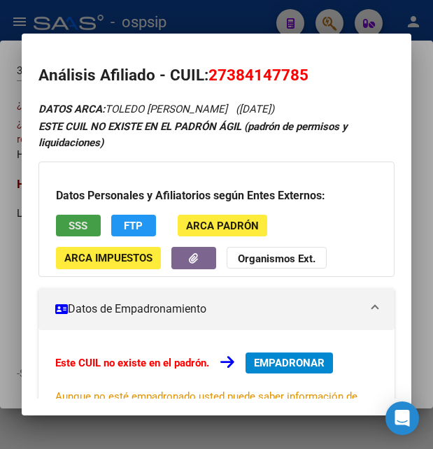
click at [75, 223] on span "SSS" at bounding box center [78, 226] width 19 height 13
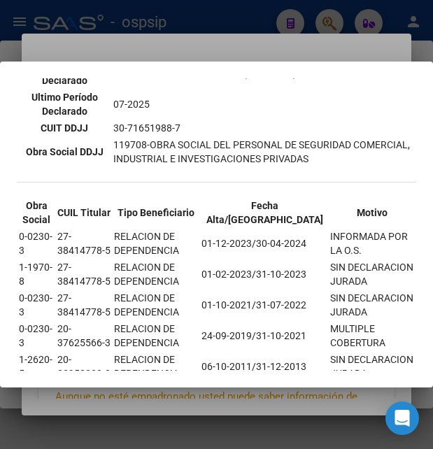
scroll to position [378, 0]
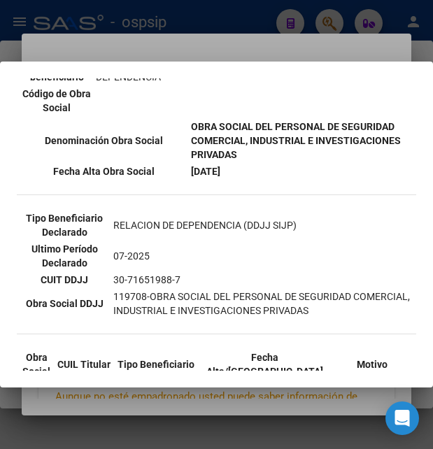
click at [174, 56] on div at bounding box center [216, 224] width 433 height 449
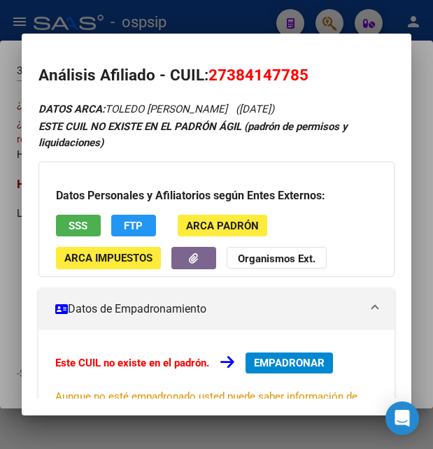
click at [218, 20] on div at bounding box center [216, 224] width 433 height 449
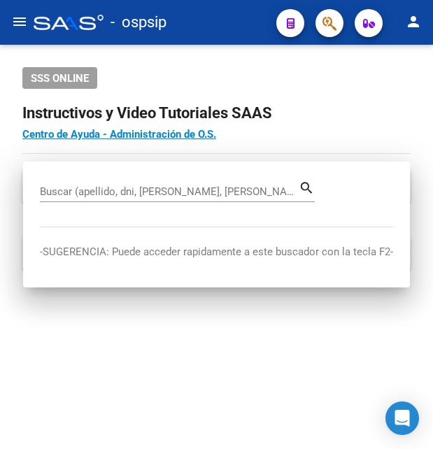
click at [218, 20] on div "- ospsip" at bounding box center [150, 22] width 232 height 31
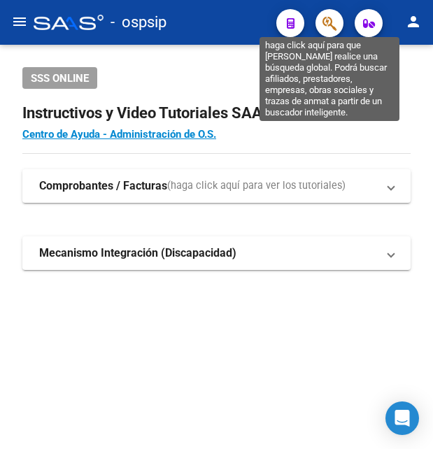
click at [335, 18] on icon "button" at bounding box center [330, 23] width 14 height 16
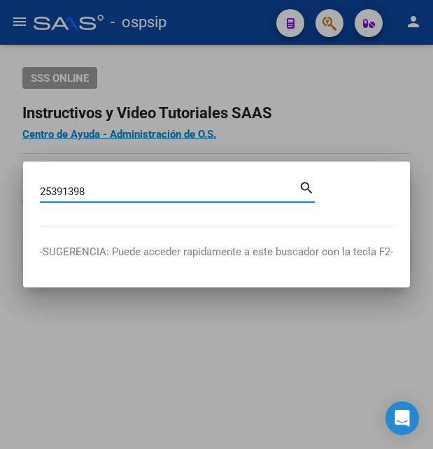
type input "25391398"
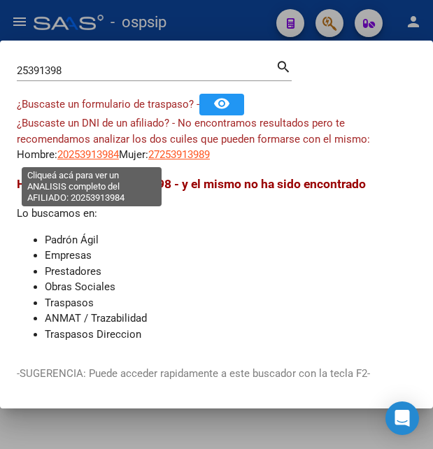
click at [92, 154] on span "20253913984" at bounding box center [88, 154] width 62 height 13
type textarea "20253913984"
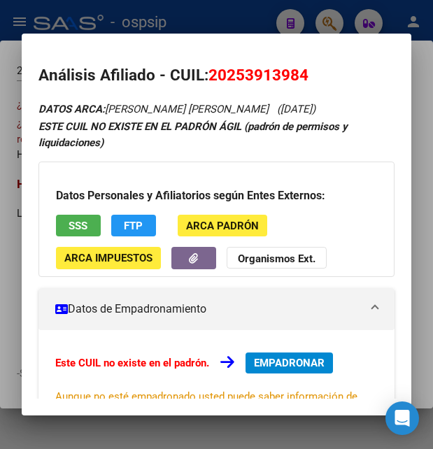
click at [80, 230] on span "SSS" at bounding box center [78, 226] width 19 height 13
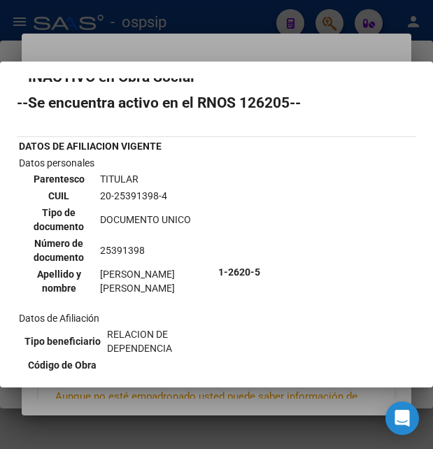
scroll to position [0, 0]
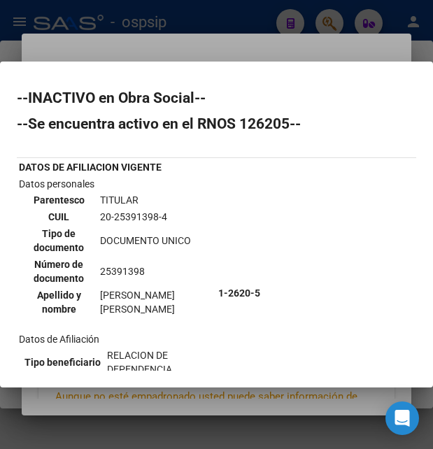
click at [134, 216] on td "20-25391398-4" at bounding box center [156, 216] width 115 height 15
click at [134, 215] on td "20-25391398-4" at bounding box center [156, 216] width 115 height 15
click at [259, 32] on div at bounding box center [216, 224] width 433 height 449
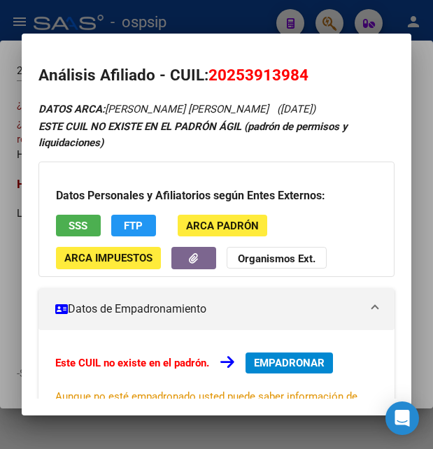
click at [258, 32] on div at bounding box center [216, 224] width 433 height 449
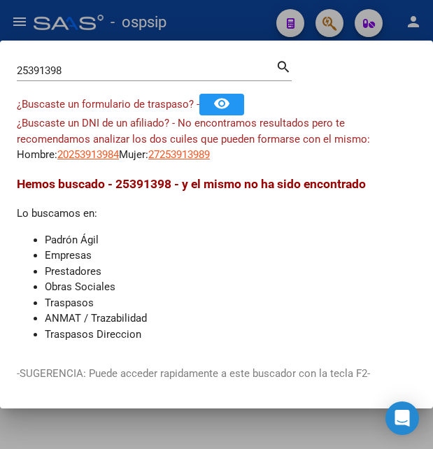
click at [258, 32] on div at bounding box center [216, 224] width 433 height 449
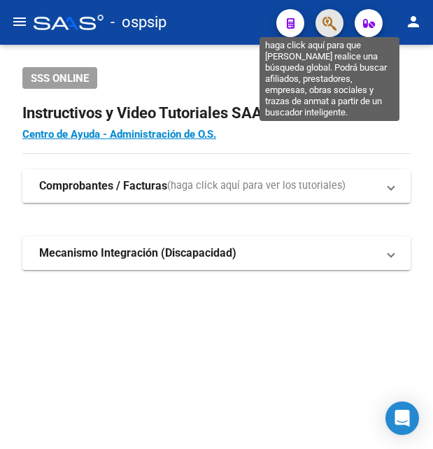
click at [330, 24] on icon "button" at bounding box center [330, 23] width 14 height 16
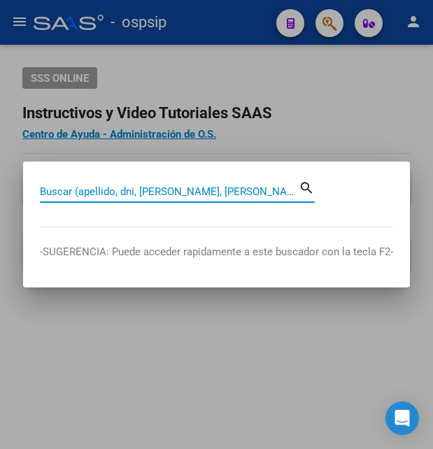
click at [150, 194] on input "Buscar (apellido, dni, [PERSON_NAME], [PERSON_NAME], cuit, obra social)" at bounding box center [169, 192] width 259 height 13
click at [184, 189] on input "Buscar (apellido, dni, [PERSON_NAME], [PERSON_NAME], cuit, obra social)" at bounding box center [169, 192] width 259 height 13
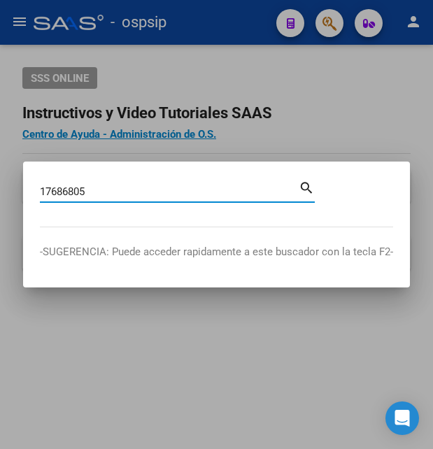
type input "17686805"
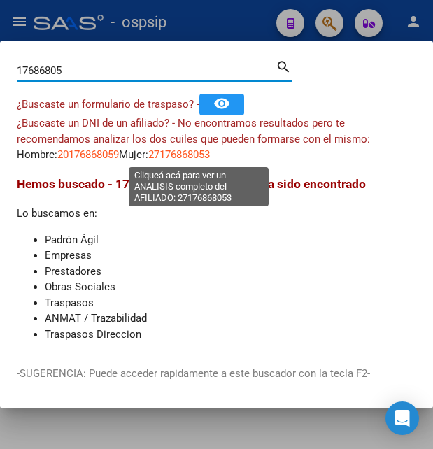
click at [207, 156] on span "27176868053" at bounding box center [179, 154] width 62 height 13
type textarea "27176868053"
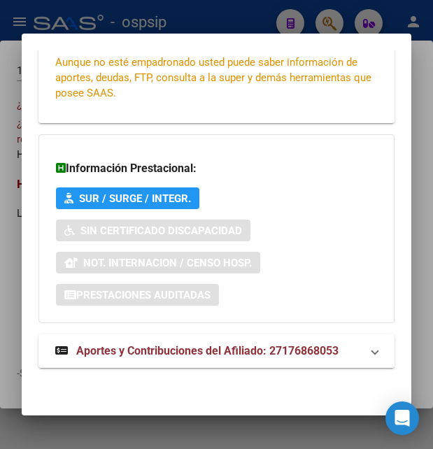
click at [193, 347] on span "Aportes y Contribuciones del Afiliado: 27176868053" at bounding box center [207, 350] width 263 height 13
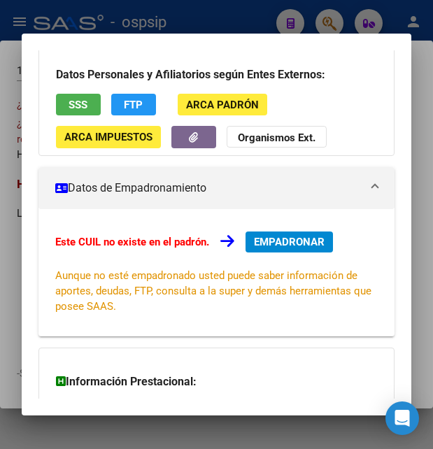
scroll to position [39, 0]
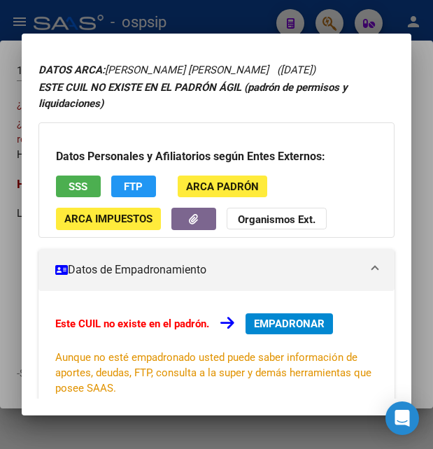
click at [96, 179] on button "SSS" at bounding box center [78, 187] width 45 height 22
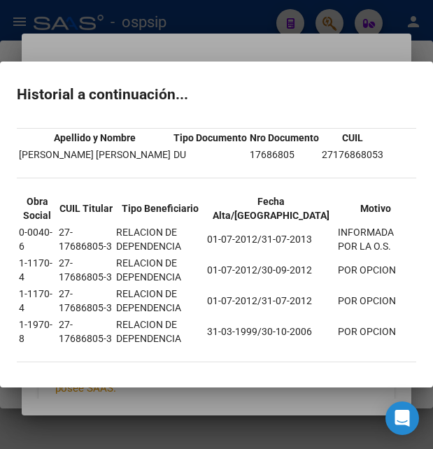
scroll to position [35, 0]
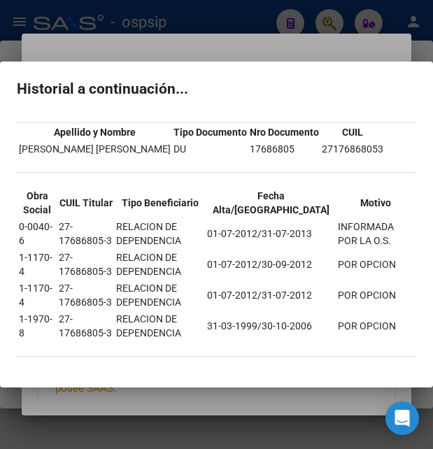
click at [239, 40] on div at bounding box center [216, 224] width 433 height 449
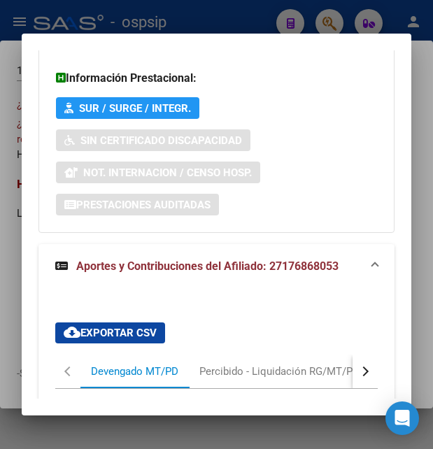
scroll to position [417, 0]
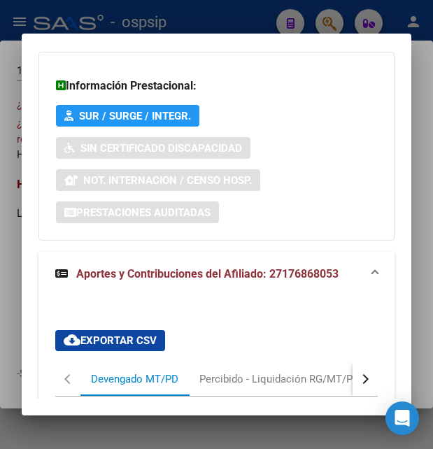
click at [358, 382] on button "button" at bounding box center [365, 380] width 25 height 34
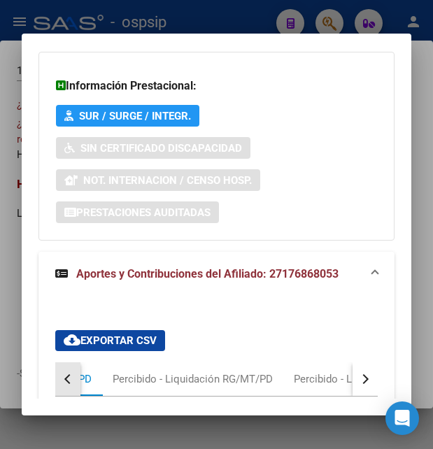
click at [73, 382] on button "button" at bounding box center [67, 380] width 25 height 34
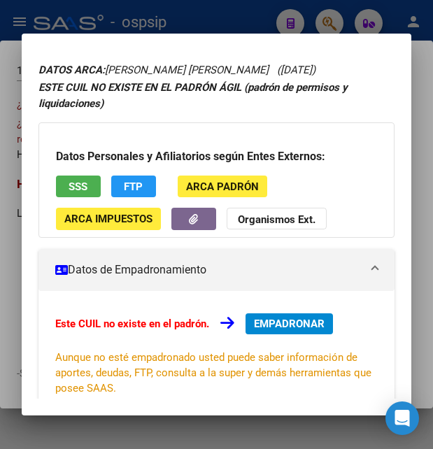
scroll to position [0, 0]
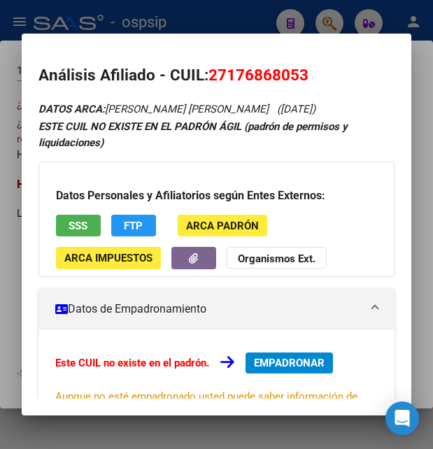
drag, startPoint x: 230, startPoint y: 76, endPoint x: 296, endPoint y: 64, distance: 67.4
click at [296, 64] on h2 "Análisis Afiliado - CUIL: 27176868053" at bounding box center [217, 76] width 356 height 24
copy span "17686805"
click at [218, 24] on div at bounding box center [216, 224] width 433 height 449
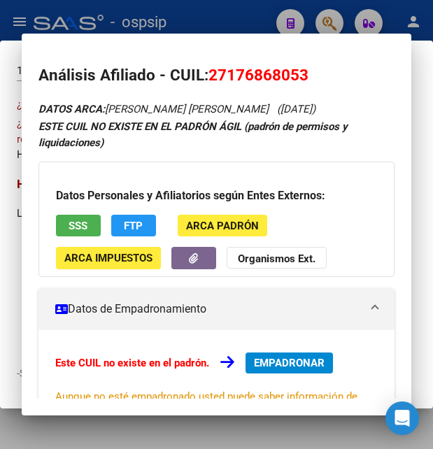
click at [218, 24] on div at bounding box center [216, 224] width 433 height 449
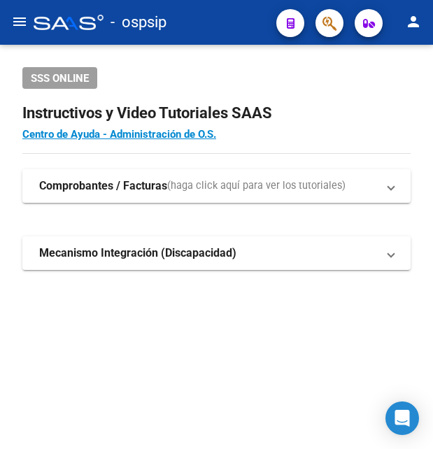
click at [218, 24] on div "- ospsip" at bounding box center [150, 22] width 232 height 31
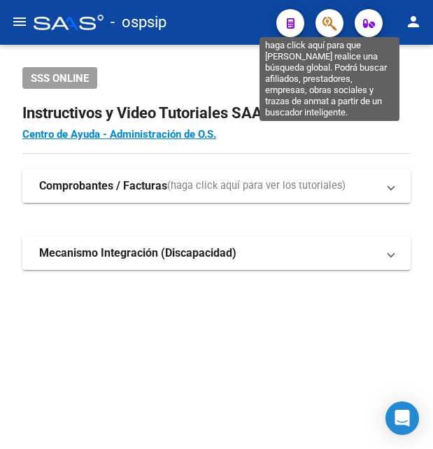
click at [333, 27] on icon "button" at bounding box center [330, 23] width 14 height 16
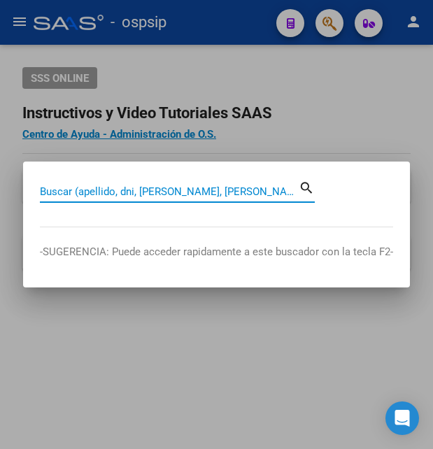
click at [141, 191] on input "Buscar (apellido, dni, [PERSON_NAME], [PERSON_NAME], cuit, obra social)" at bounding box center [169, 192] width 259 height 13
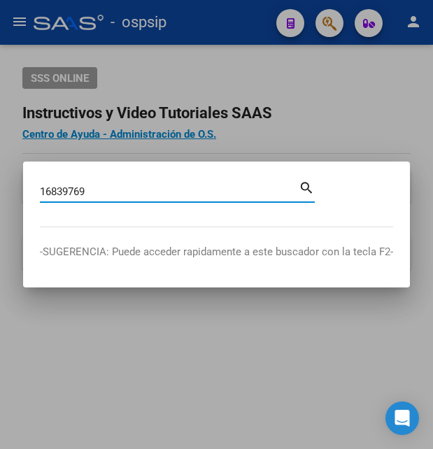
type input "16839769"
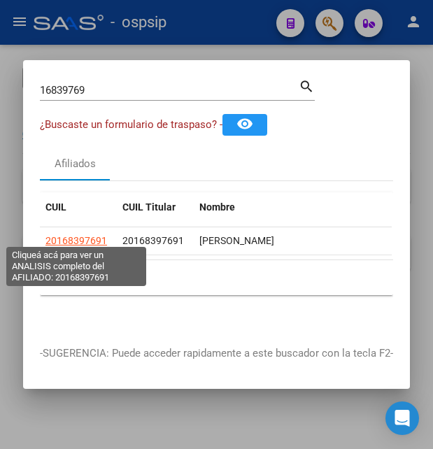
click at [76, 239] on span "20168397691" at bounding box center [77, 240] width 62 height 11
type textarea "20168397691"
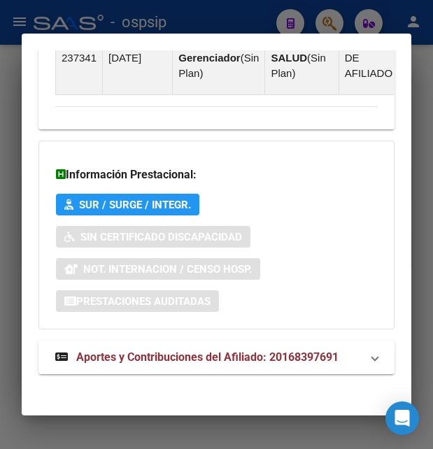
scroll to position [1097, 0]
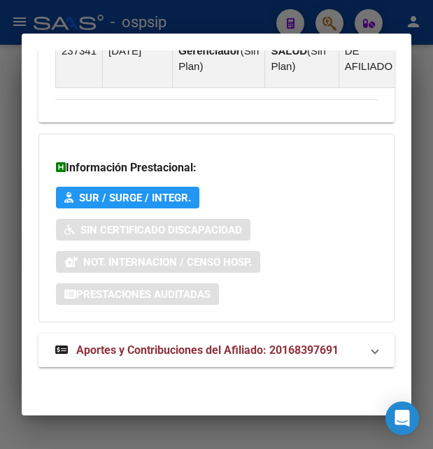
click at [200, 347] on span "Aportes y Contribuciones del Afiliado: 20168397691" at bounding box center [207, 350] width 263 height 13
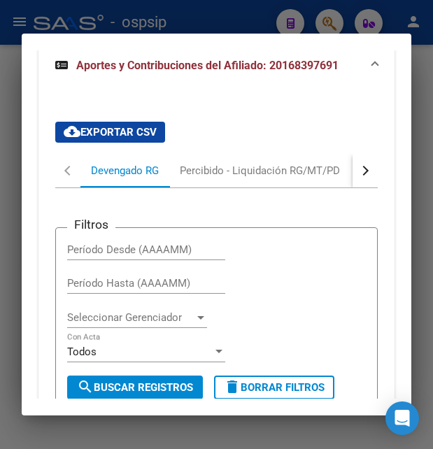
scroll to position [1330, 0]
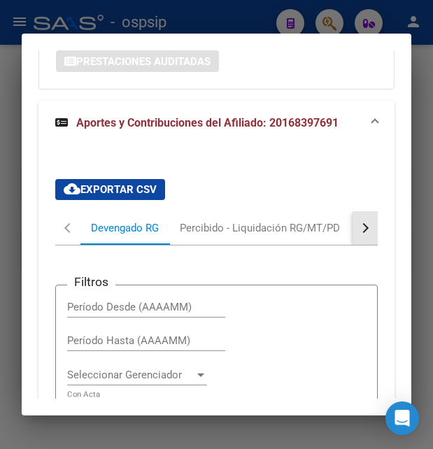
click at [354, 232] on button "button" at bounding box center [365, 228] width 25 height 34
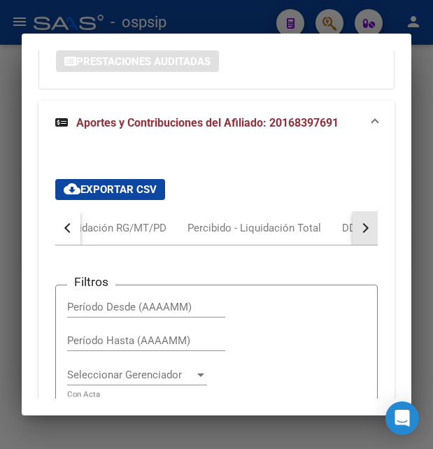
click at [354, 232] on button "button" at bounding box center [365, 228] width 25 height 34
click at [257, 15] on div at bounding box center [216, 224] width 433 height 449
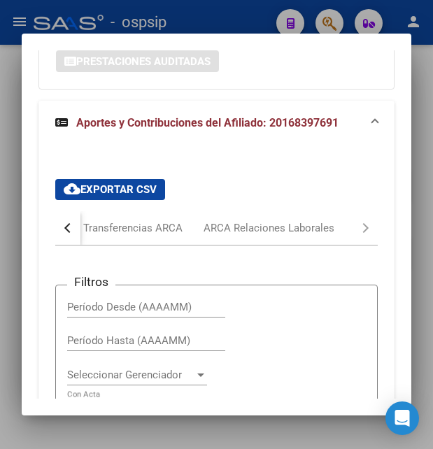
click at [257, 15] on div at bounding box center [216, 224] width 433 height 449
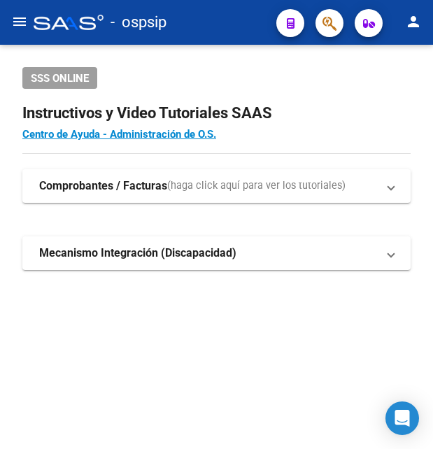
click at [257, 15] on div "- ospsip" at bounding box center [150, 22] width 232 height 31
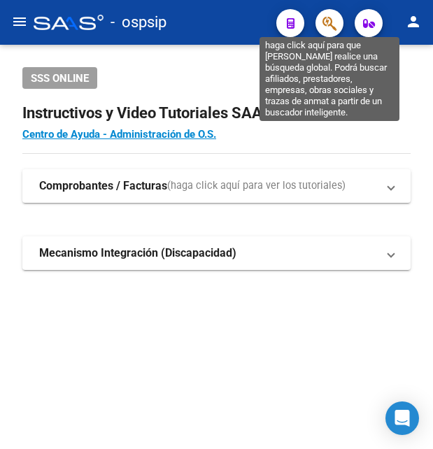
click at [337, 19] on icon "button" at bounding box center [330, 23] width 14 height 16
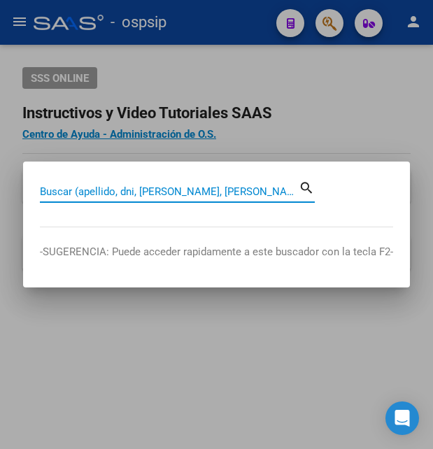
paste input "43186109"
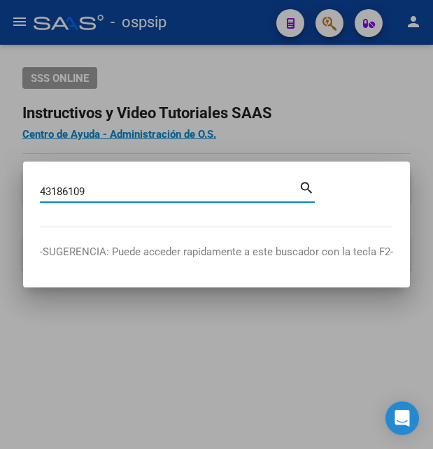
type input "43186109"
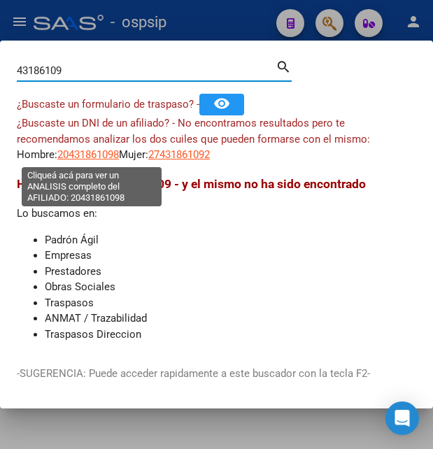
click at [106, 155] on span "20431861098" at bounding box center [88, 154] width 62 height 13
type textarea "20431861098"
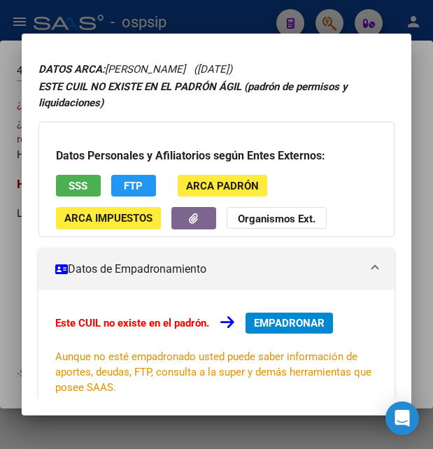
scroll to position [76, 0]
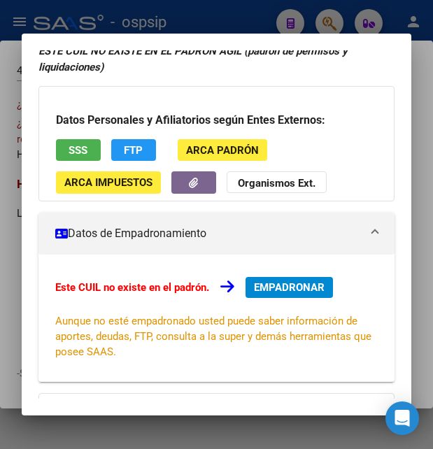
click at [85, 143] on button "SSS" at bounding box center [78, 150] width 45 height 22
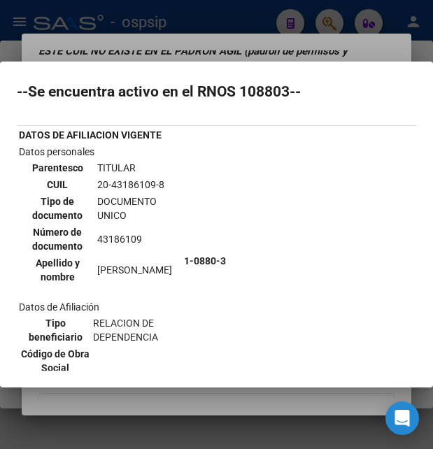
scroll to position [0, 0]
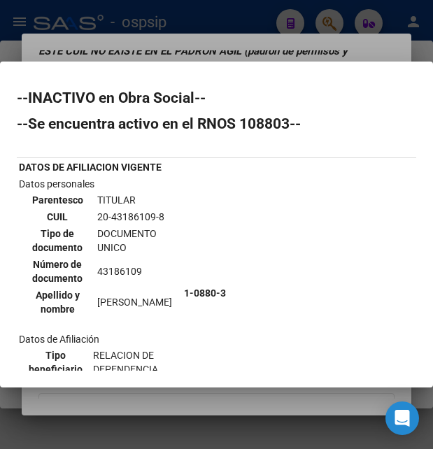
click at [121, 215] on td "20-43186109-8" at bounding box center [138, 216] width 83 height 15
click at [238, 39] on div at bounding box center [216, 224] width 433 height 449
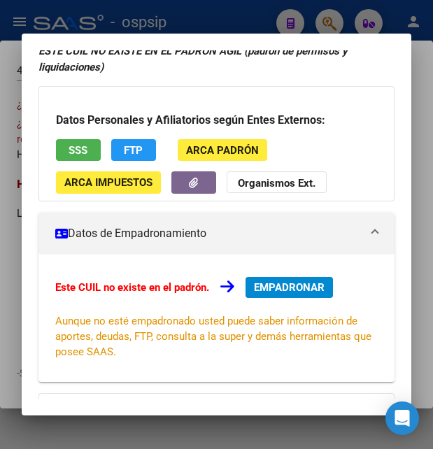
click at [248, 26] on div at bounding box center [216, 224] width 433 height 449
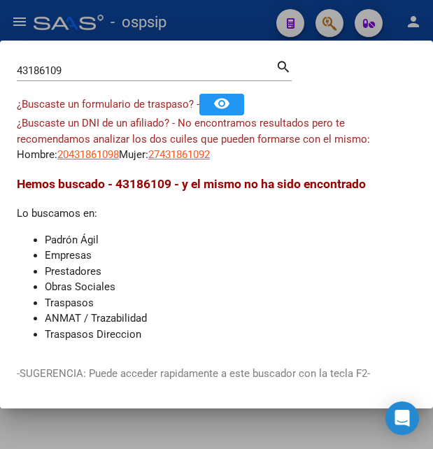
click at [248, 26] on div at bounding box center [216, 224] width 433 height 449
click at [248, 26] on div "- ospsip" at bounding box center [150, 22] width 232 height 31
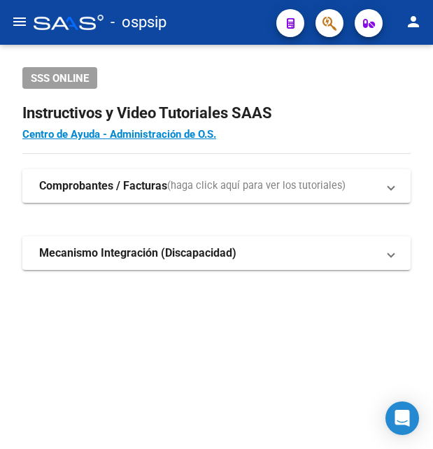
click at [248, 26] on div "- ospsip" at bounding box center [150, 22] width 232 height 31
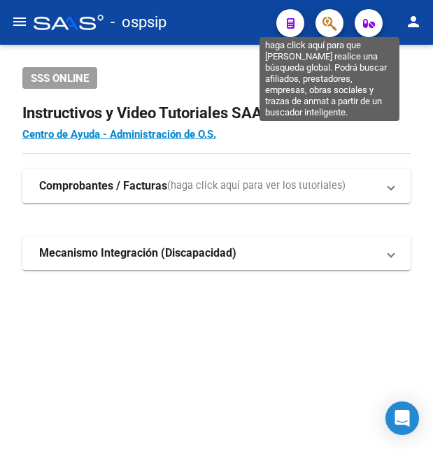
click at [328, 20] on icon "button" at bounding box center [330, 23] width 14 height 16
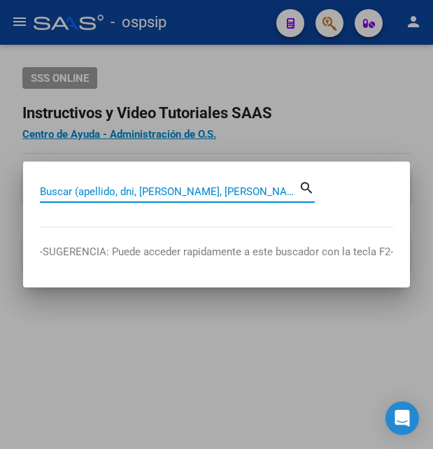
click at [128, 190] on input "Buscar (apellido, dni, [PERSON_NAME], [PERSON_NAME], cuit, obra social)" at bounding box center [169, 192] width 259 height 13
click at [118, 190] on input "Buscar (apellido, dni, [PERSON_NAME], [PERSON_NAME], cuit, obra social)" at bounding box center [169, 192] width 259 height 13
click at [148, 192] on input "Buscar (apellido, dni, [PERSON_NAME], [PERSON_NAME], cuit, obra social)" at bounding box center [169, 192] width 259 height 13
click at [95, 190] on input "Buscar (apellido, dni, [PERSON_NAME], [PERSON_NAME], cuit, obra social)" at bounding box center [169, 192] width 259 height 13
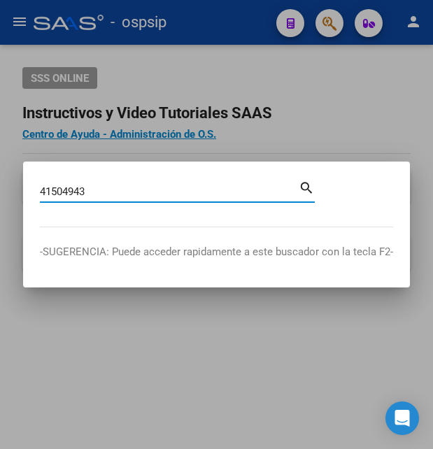
type input "41504943"
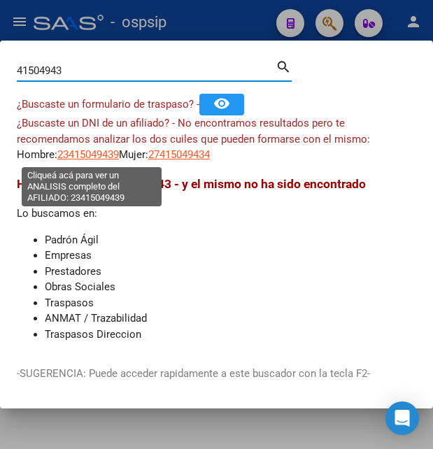
click at [101, 160] on span "23415049439" at bounding box center [88, 154] width 62 height 13
type textarea "23415049439"
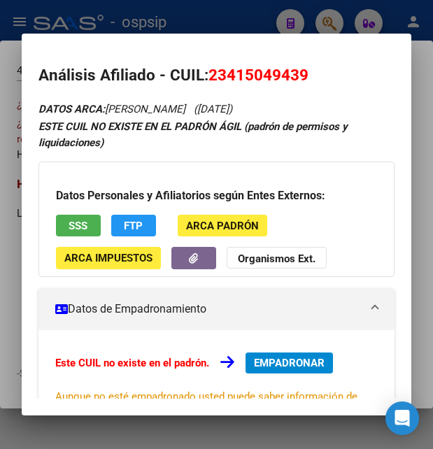
scroll to position [76, 0]
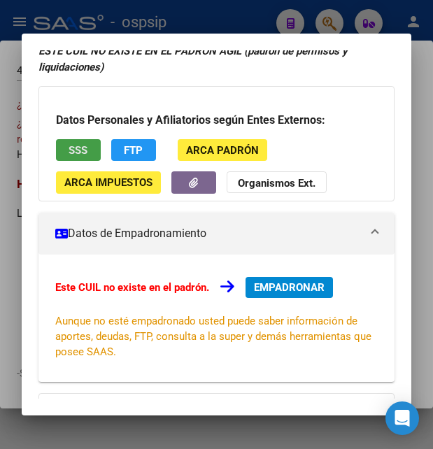
click at [84, 148] on span "SSS" at bounding box center [78, 150] width 19 height 13
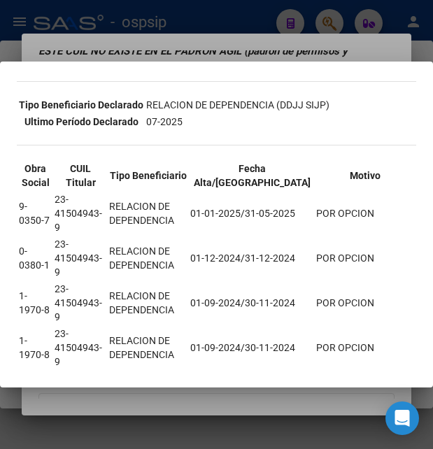
scroll to position [440, 0]
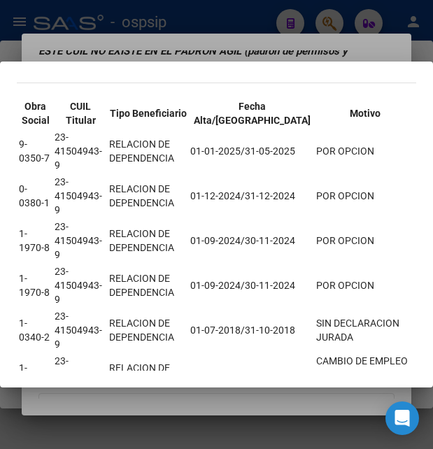
click at [189, 49] on div at bounding box center [216, 224] width 433 height 449
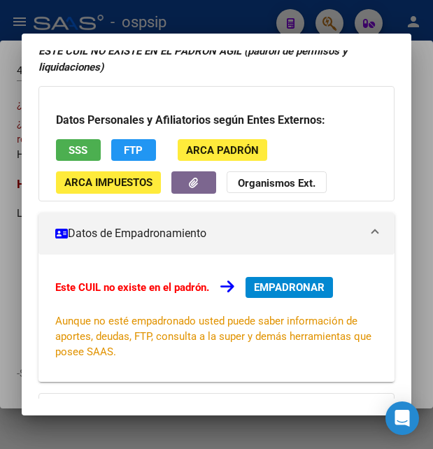
click at [189, 49] on mat-dialog-container "Análisis Afiliado - CUIL: 23415049439 DATOS ARCA: [PERSON_NAME] ([DATE]) ESTE C…" at bounding box center [217, 225] width 390 height 382
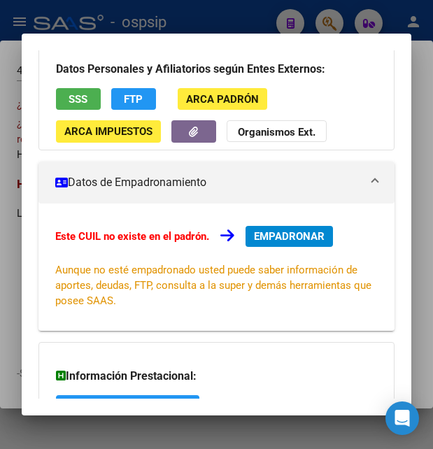
scroll to position [109, 0]
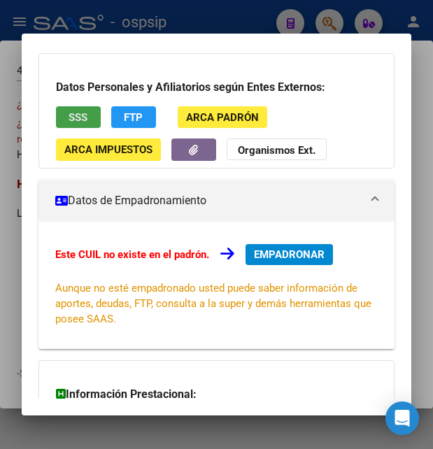
click at [66, 113] on button "SSS" at bounding box center [78, 117] width 45 height 22
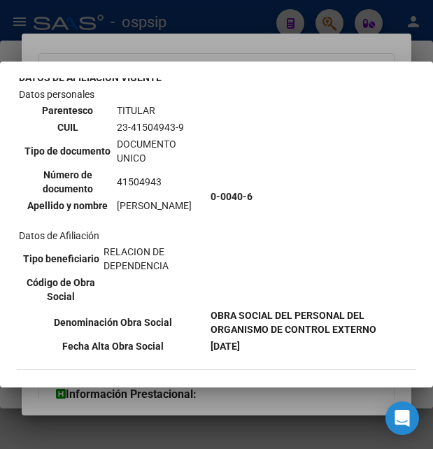
scroll to position [76, 0]
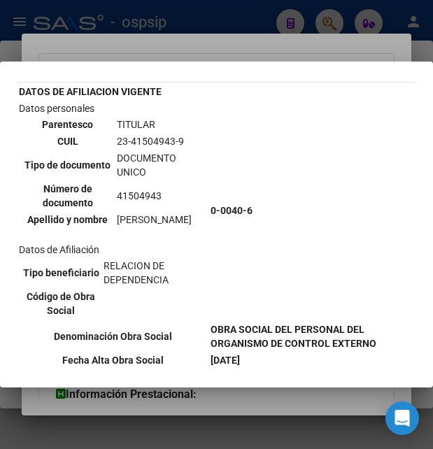
click at [127, 138] on td "23-41504943-9" at bounding box center [161, 141] width 90 height 15
click at [239, 43] on div at bounding box center [216, 224] width 433 height 449
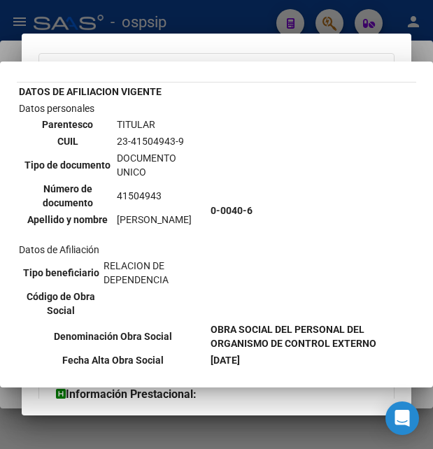
click at [239, 43] on mat-dialog-container "Análisis Afiliado - CUIL: 23415049439 DATOS ARCA: [PERSON_NAME] ([DATE]) ESTE C…" at bounding box center [217, 225] width 390 height 382
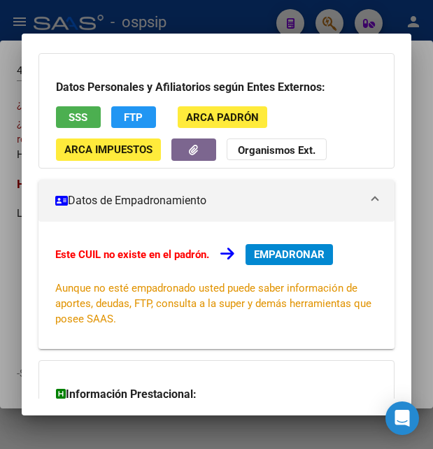
click at [239, 25] on div at bounding box center [216, 224] width 433 height 449
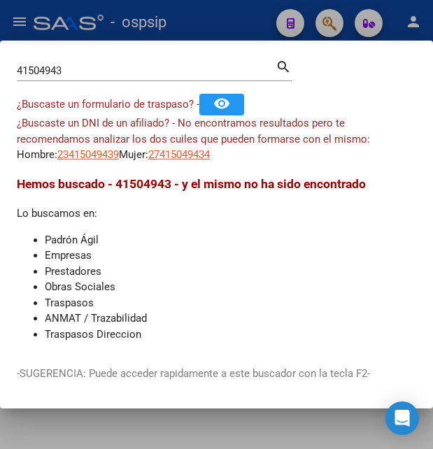
click at [239, 25] on div at bounding box center [216, 224] width 433 height 449
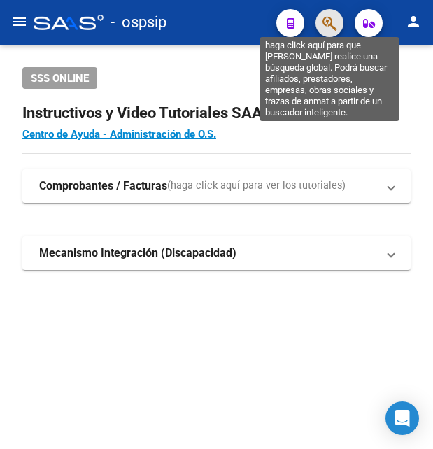
click at [332, 28] on icon "button" at bounding box center [330, 23] width 14 height 16
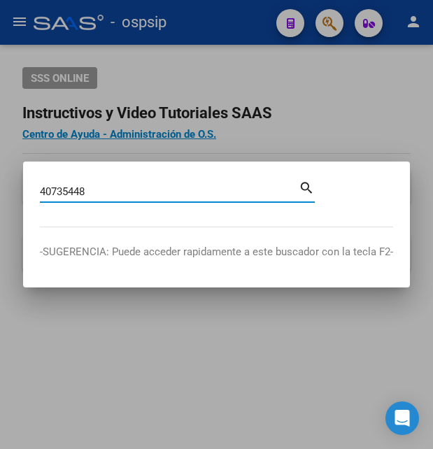
type input "40735448"
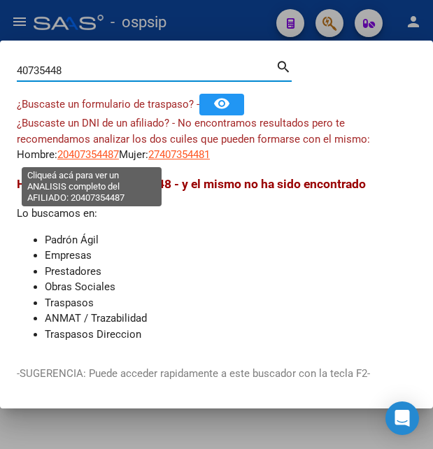
click at [86, 161] on span "20407354487" at bounding box center [88, 154] width 62 height 13
type textarea "20407354487"
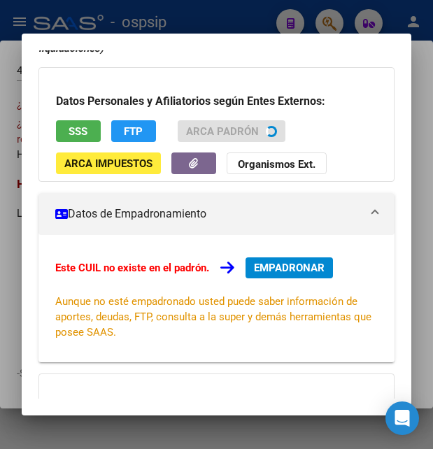
scroll to position [95, 0]
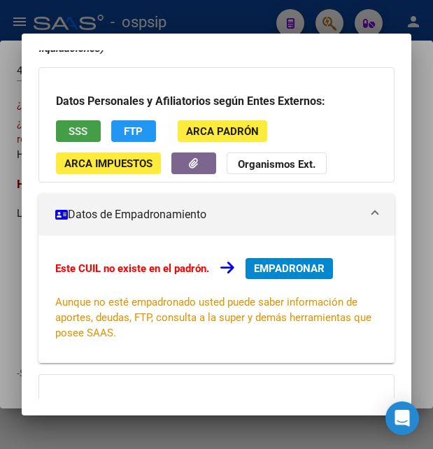
click at [76, 132] on span "SSS" at bounding box center [78, 131] width 19 height 13
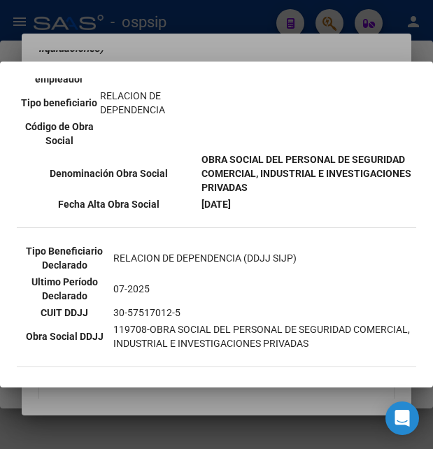
scroll to position [378, 0]
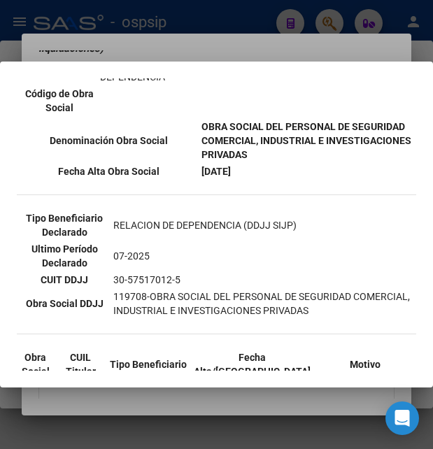
click at [182, 24] on div at bounding box center [216, 224] width 433 height 449
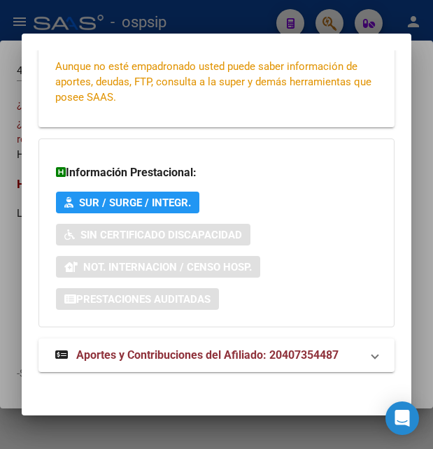
scroll to position [335, 0]
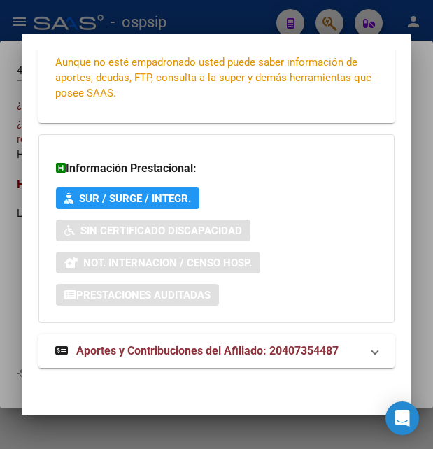
click at [203, 350] on span "Aportes y Contribuciones del Afiliado: 20407354487" at bounding box center [207, 350] width 263 height 13
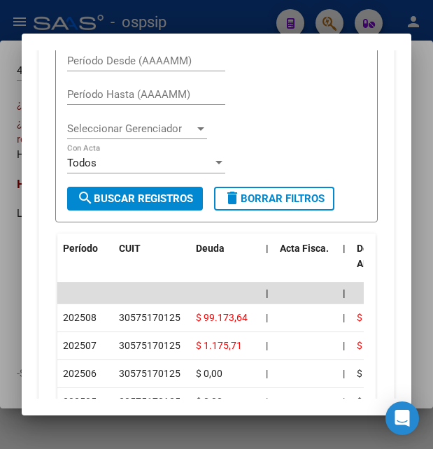
scroll to position [694, 0]
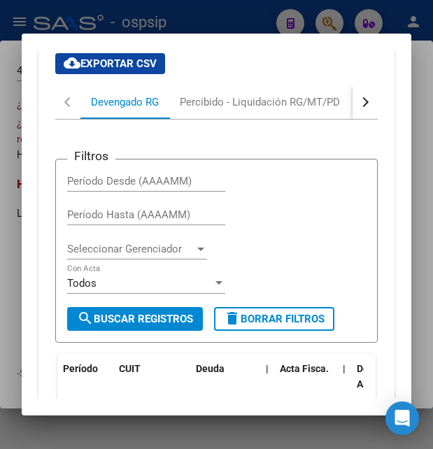
click at [188, 22] on div at bounding box center [216, 224] width 433 height 449
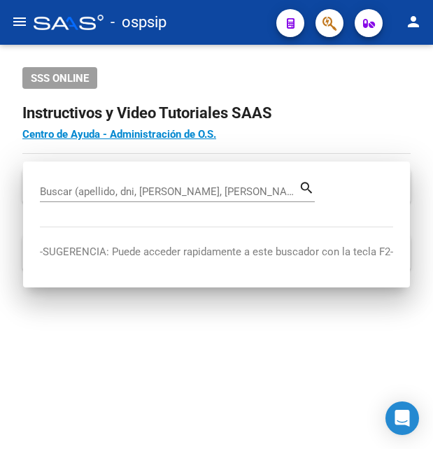
click at [189, 21] on div "- ospsip" at bounding box center [150, 22] width 232 height 31
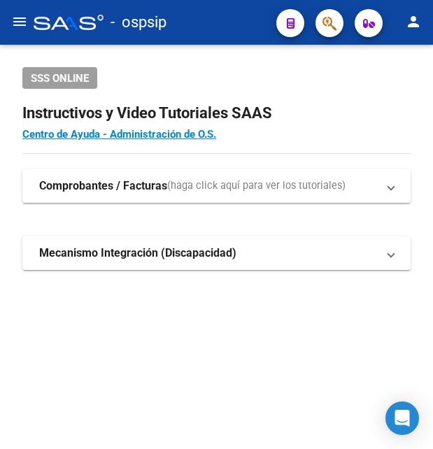
click at [189, 21] on div "- ospsip" at bounding box center [150, 22] width 232 height 31
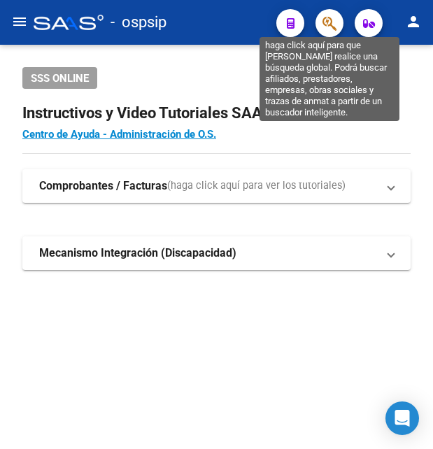
click at [333, 17] on icon "button" at bounding box center [330, 23] width 14 height 16
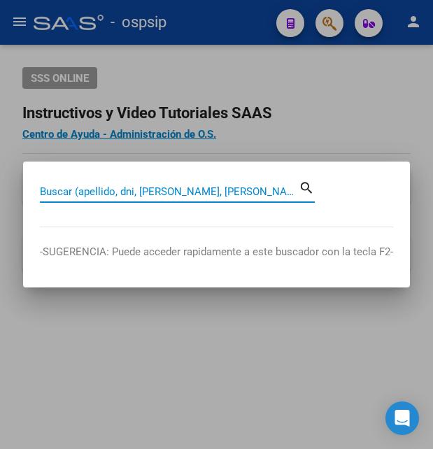
paste input "17198414"
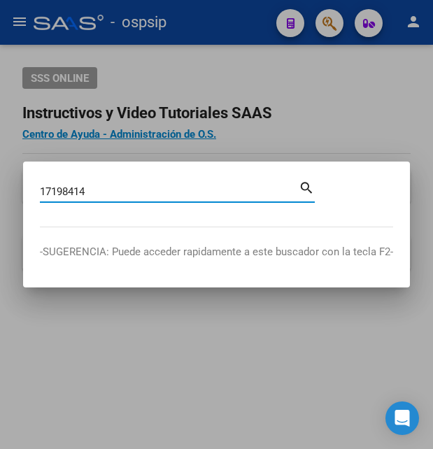
type input "17198414"
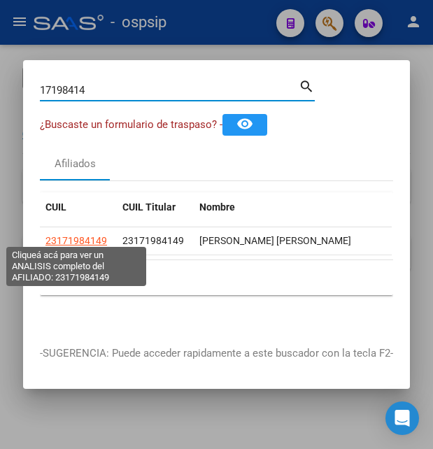
click at [85, 235] on span "23171984149" at bounding box center [77, 240] width 62 height 11
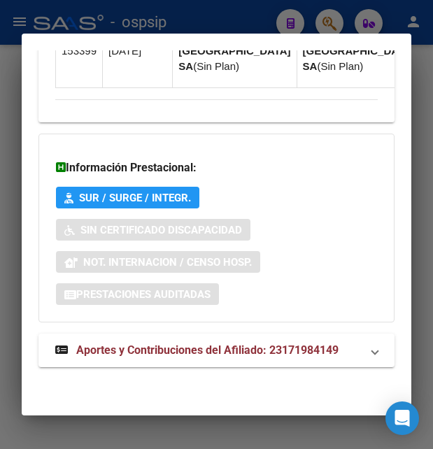
scroll to position [1481, 0]
click at [149, 347] on span "Aportes y Contribuciones del Afiliado: 23171984149" at bounding box center [207, 350] width 263 height 13
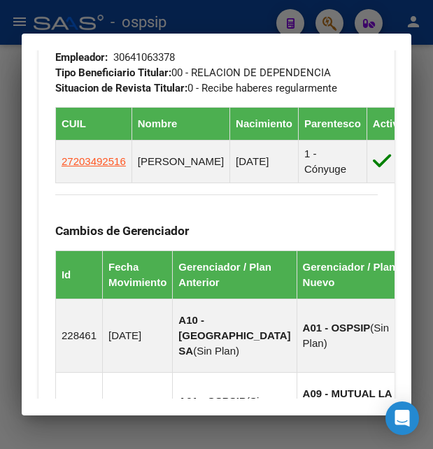
scroll to position [861, 0]
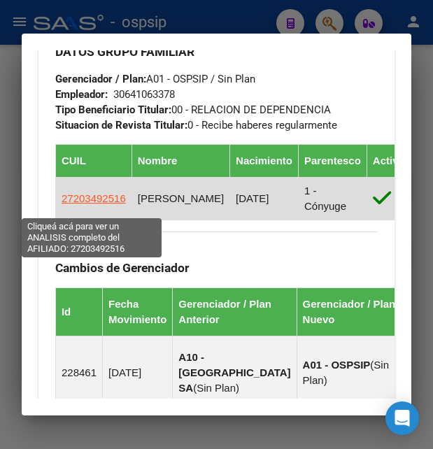
click at [75, 204] on span "27203492516" at bounding box center [94, 199] width 64 height 12
type textarea "27203492516"
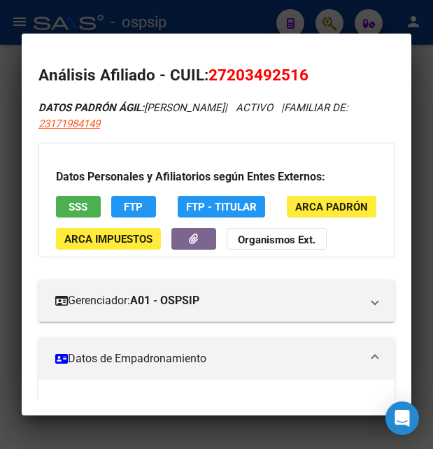
drag, startPoint x: 230, startPoint y: 74, endPoint x: 301, endPoint y: 72, distance: 71.4
click at [301, 72] on span "27203492516" at bounding box center [259, 75] width 100 height 18
copy span "20349251"
click at [298, 11] on div at bounding box center [216, 224] width 433 height 449
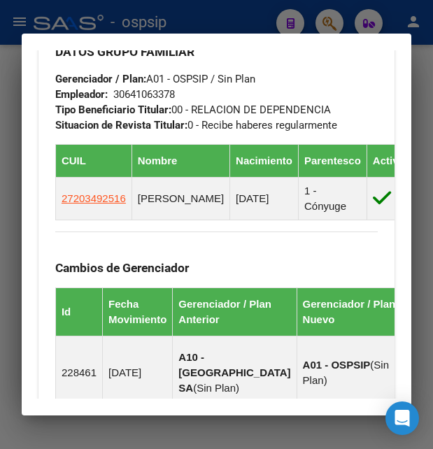
click at [298, 11] on div at bounding box center [216, 224] width 433 height 449
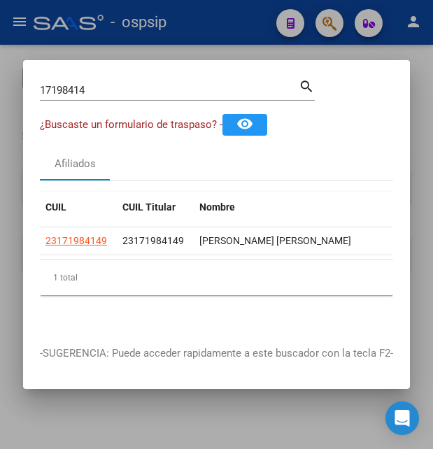
click at [298, 11] on div at bounding box center [216, 224] width 433 height 449
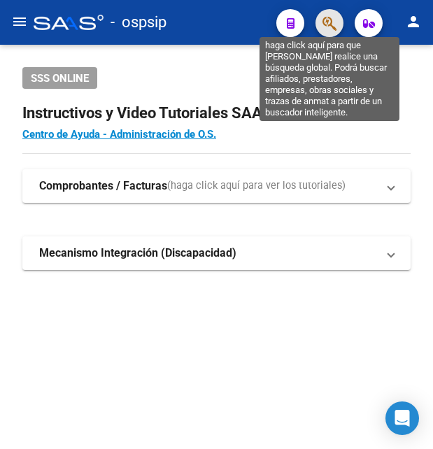
click at [328, 19] on icon "button" at bounding box center [330, 23] width 14 height 16
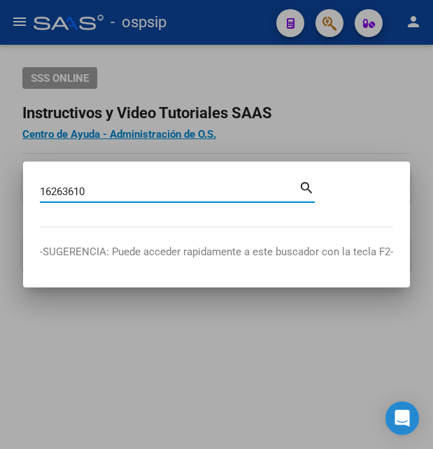
type input "16263610"
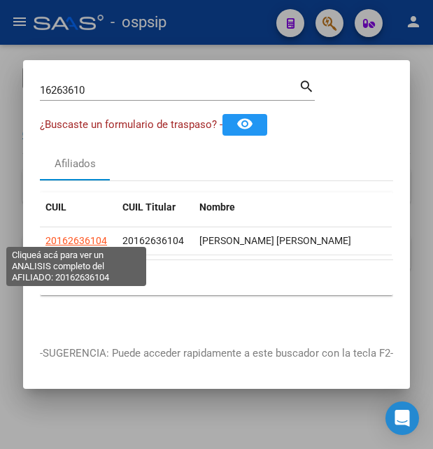
click at [90, 235] on span "20162636104" at bounding box center [77, 240] width 62 height 11
type textarea "20162636104"
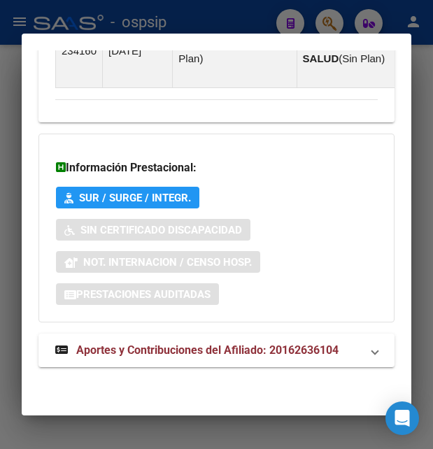
scroll to position [1630, 0]
click at [174, 349] on span "Aportes y Contribuciones del Afiliado: 20162636104" at bounding box center [207, 350] width 263 height 13
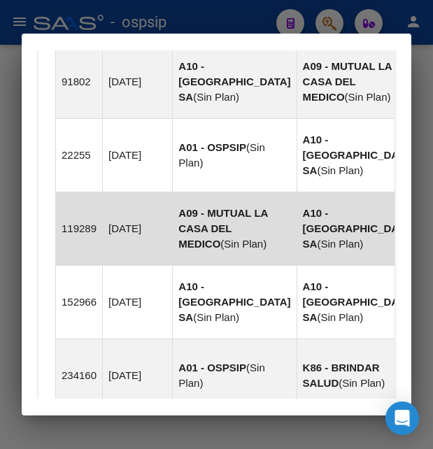
scroll to position [1161, 0]
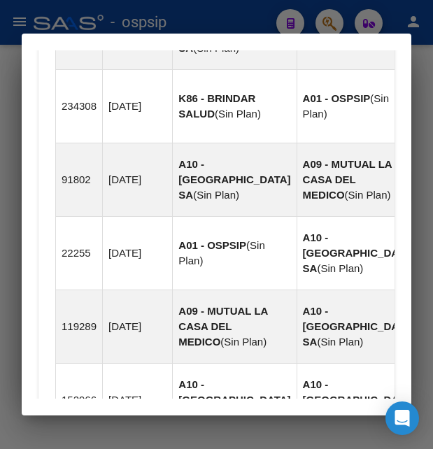
click at [158, 26] on div at bounding box center [216, 224] width 433 height 449
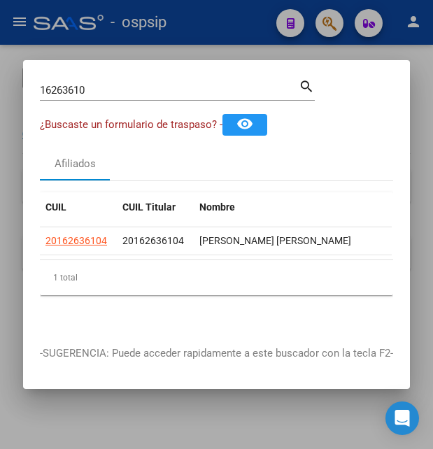
click at [211, 40] on div at bounding box center [216, 224] width 433 height 449
click at [211, 40] on mat-toolbar "menu - ospsip person" at bounding box center [216, 22] width 433 height 45
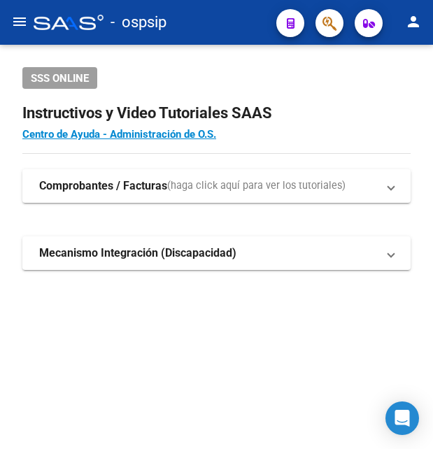
click at [220, 38] on mat-toolbar "menu - ospsip person" at bounding box center [216, 22] width 433 height 45
click at [252, 33] on div "- ospsip" at bounding box center [150, 22] width 232 height 31
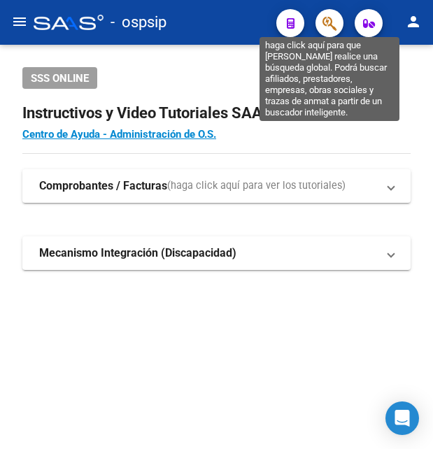
click at [326, 28] on icon "button" at bounding box center [330, 23] width 14 height 16
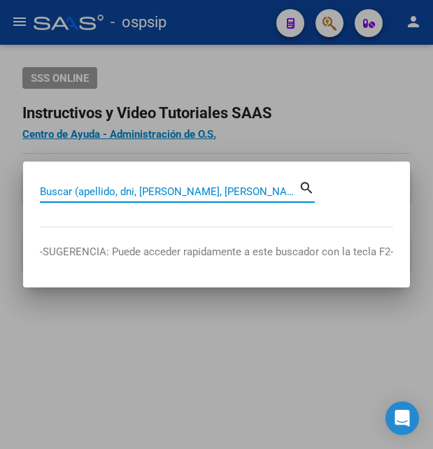
click at [124, 190] on input "Buscar (apellido, dni, [PERSON_NAME], [PERSON_NAME], cuit, obra social)" at bounding box center [169, 192] width 259 height 13
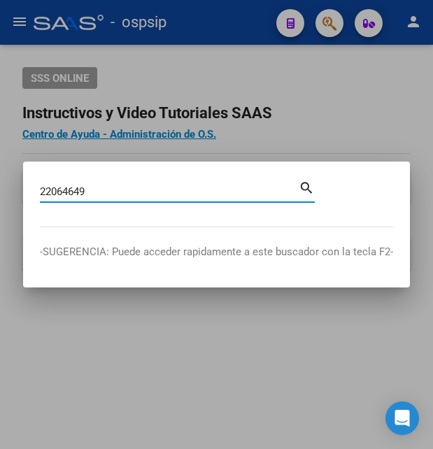
type input "22064649"
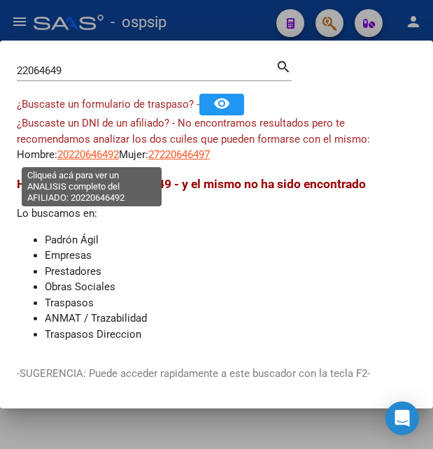
click at [88, 154] on span "20220646492" at bounding box center [88, 154] width 62 height 13
type textarea "20220646492"
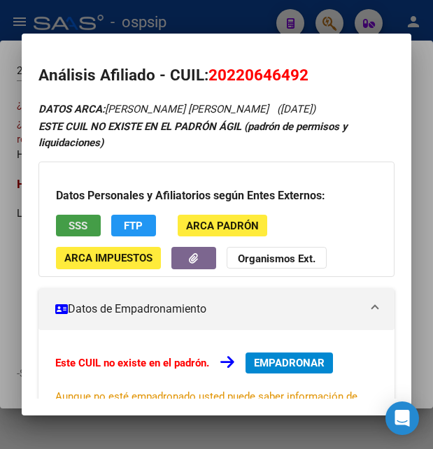
click at [91, 219] on button "SSS" at bounding box center [78, 226] width 45 height 22
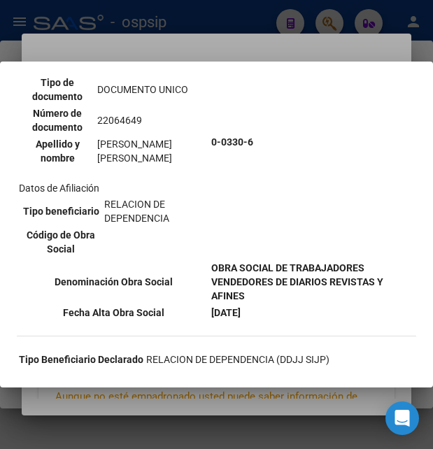
scroll to position [227, 0]
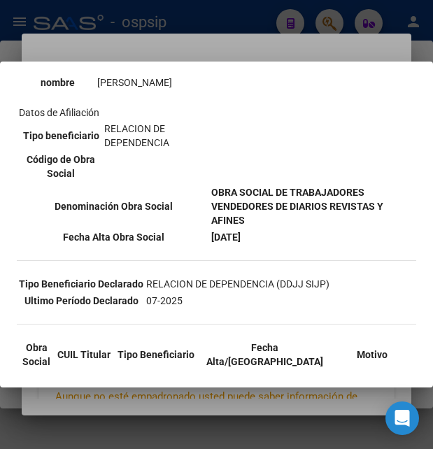
click at [249, 21] on div at bounding box center [216, 224] width 433 height 449
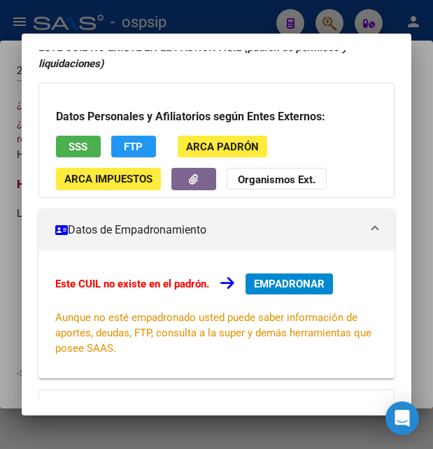
scroll to position [33, 0]
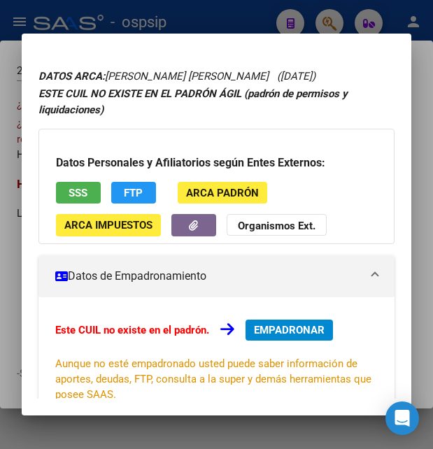
click at [81, 197] on span "SSS" at bounding box center [78, 193] width 19 height 13
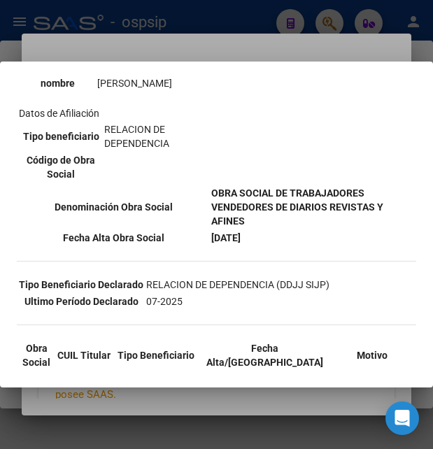
scroll to position [227, 0]
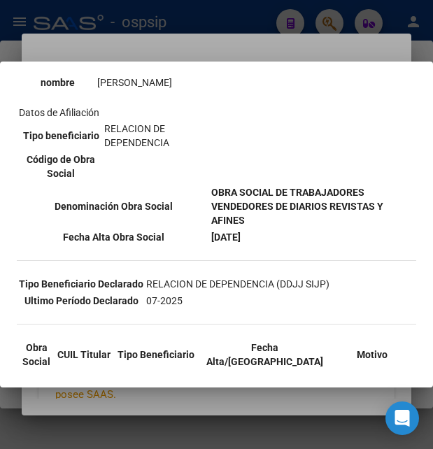
click at [253, 49] on div at bounding box center [216, 224] width 433 height 449
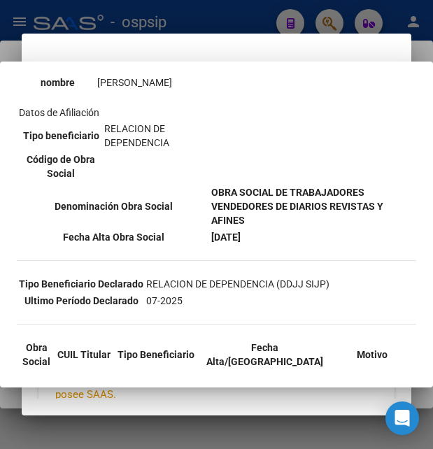
click at [253, 48] on mat-dialog-container "Análisis Afiliado - CUIL: 20220646492 DATOS ARCA: [PERSON_NAME] [PERSON_NAME] (…" at bounding box center [217, 225] width 390 height 382
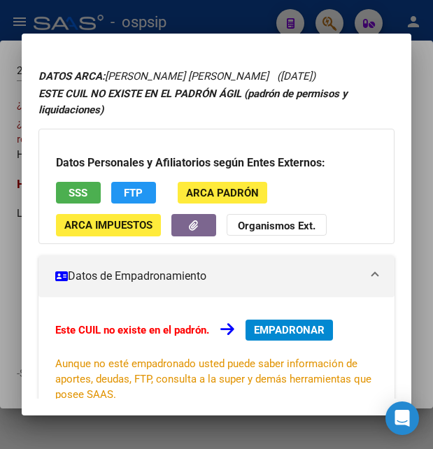
click at [241, 21] on div at bounding box center [216, 224] width 433 height 449
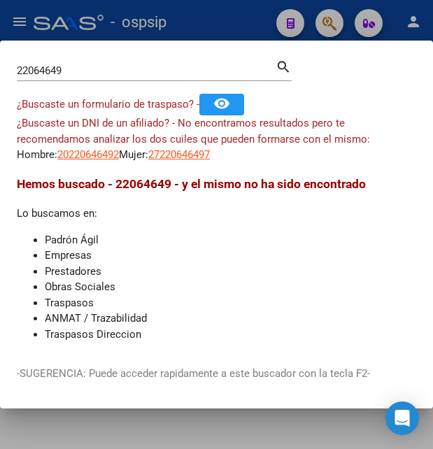
click at [241, 21] on div at bounding box center [216, 224] width 433 height 449
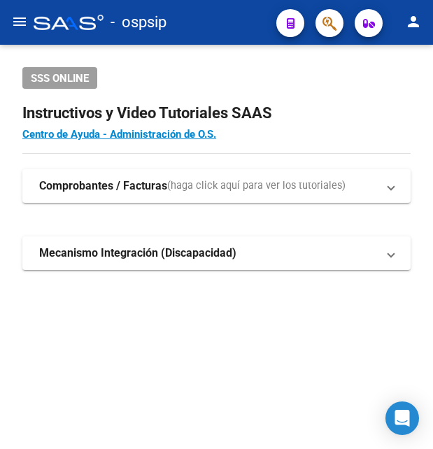
click at [242, 20] on div "- ospsip" at bounding box center [150, 22] width 232 height 31
